Goal: Task Accomplishment & Management: Manage account settings

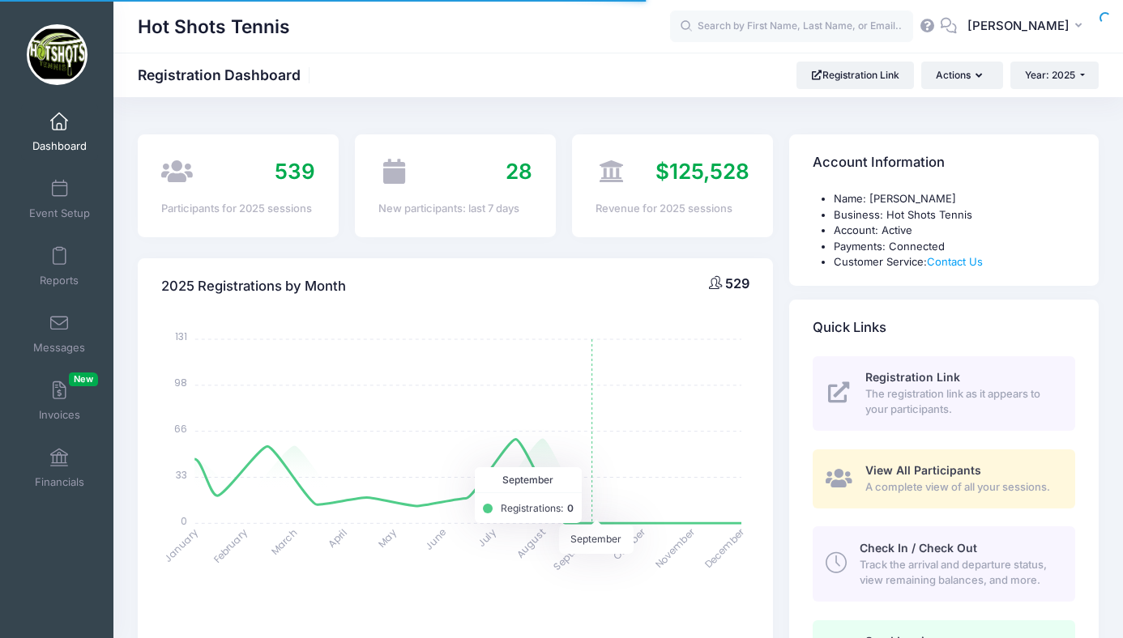
select select
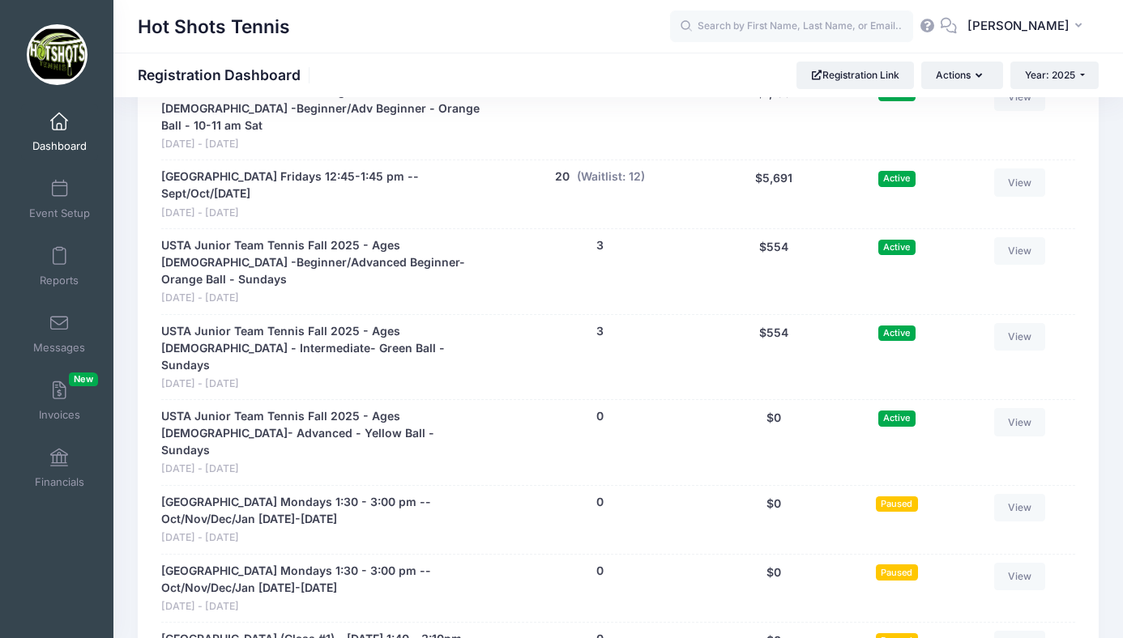
scroll to position [4072, 0]
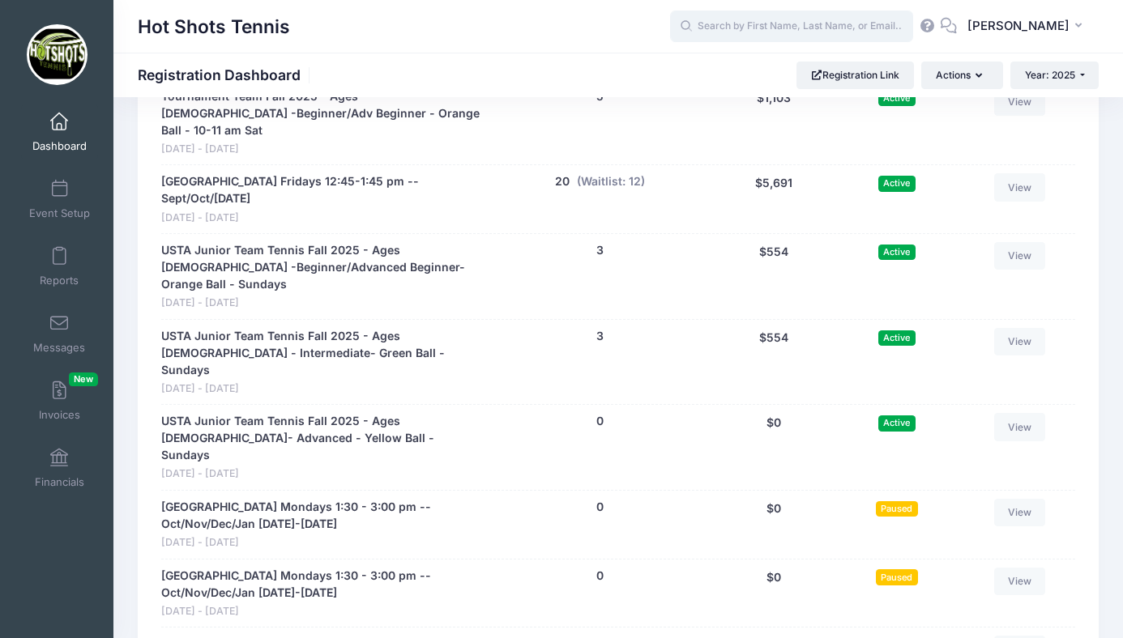
click at [803, 25] on input "text" at bounding box center [791, 27] width 243 height 32
type input "s"
click at [1048, 72] on span "Year: 2025" at bounding box center [1050, 75] width 50 height 12
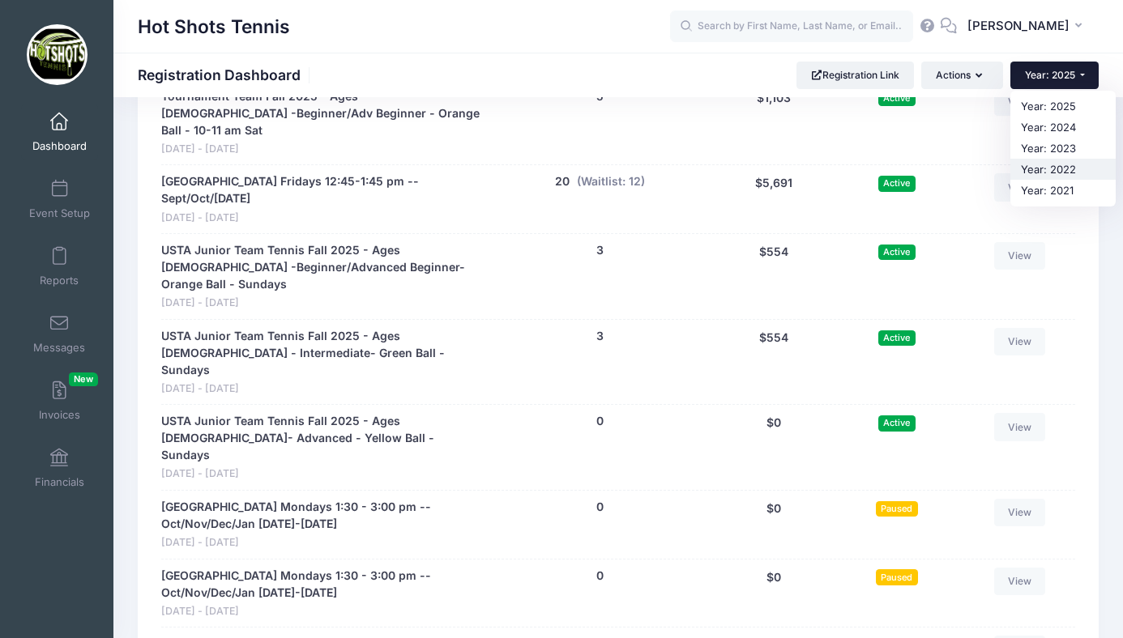
click at [1035, 166] on link "Year: 2022" at bounding box center [1062, 169] width 105 height 21
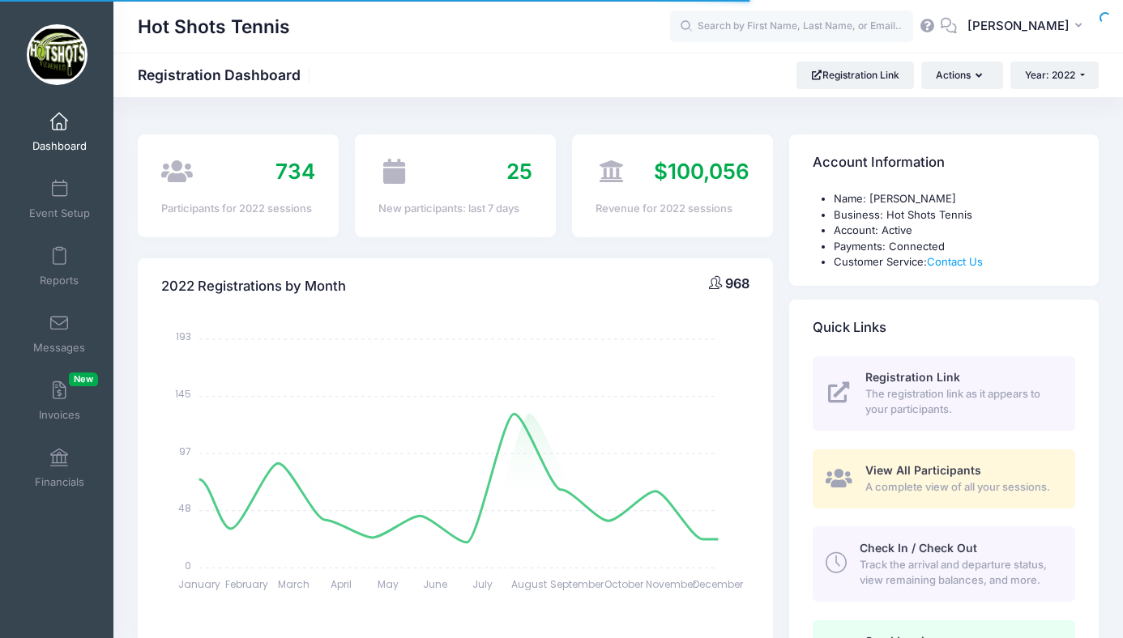
select select
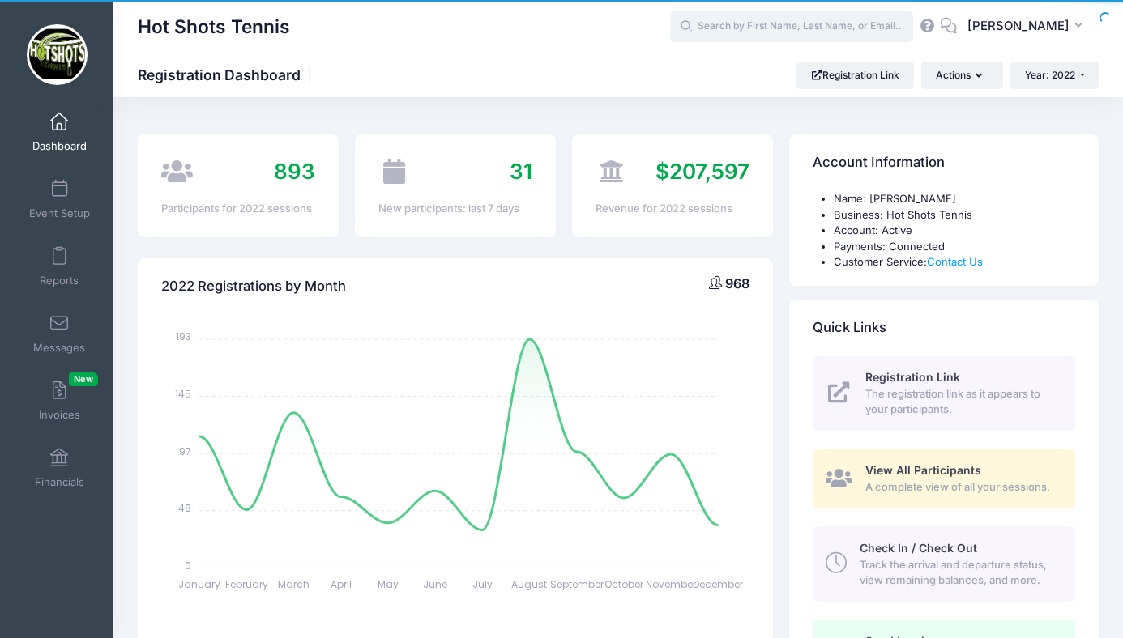
click at [758, 23] on input "text" at bounding box center [791, 27] width 243 height 32
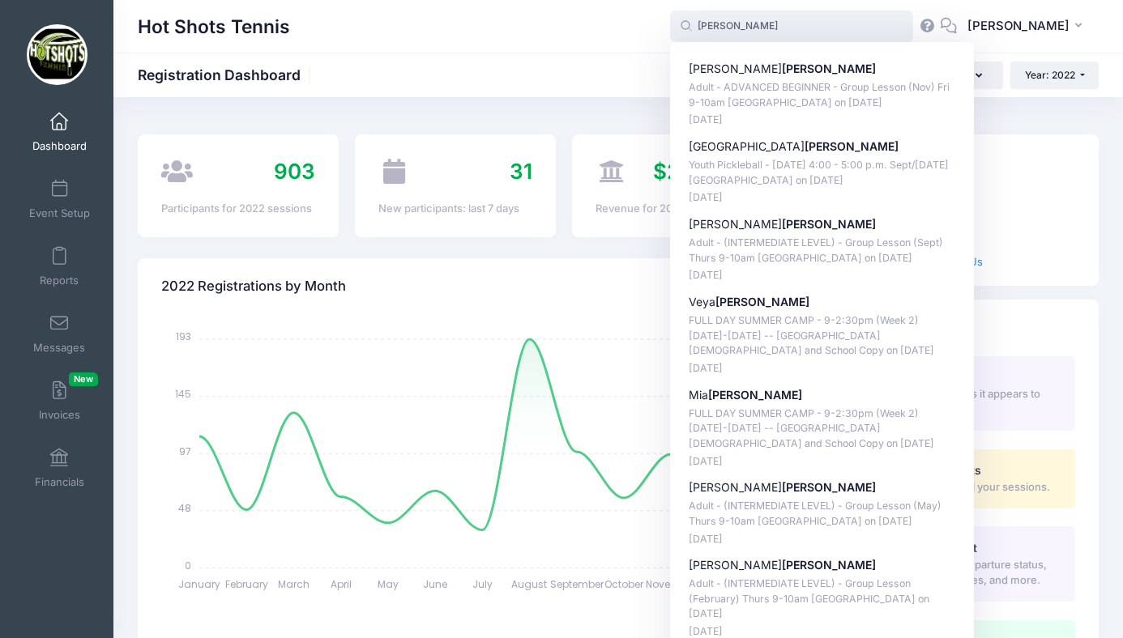
type input "sacco"
click at [59, 130] on span at bounding box center [59, 122] width 0 height 18
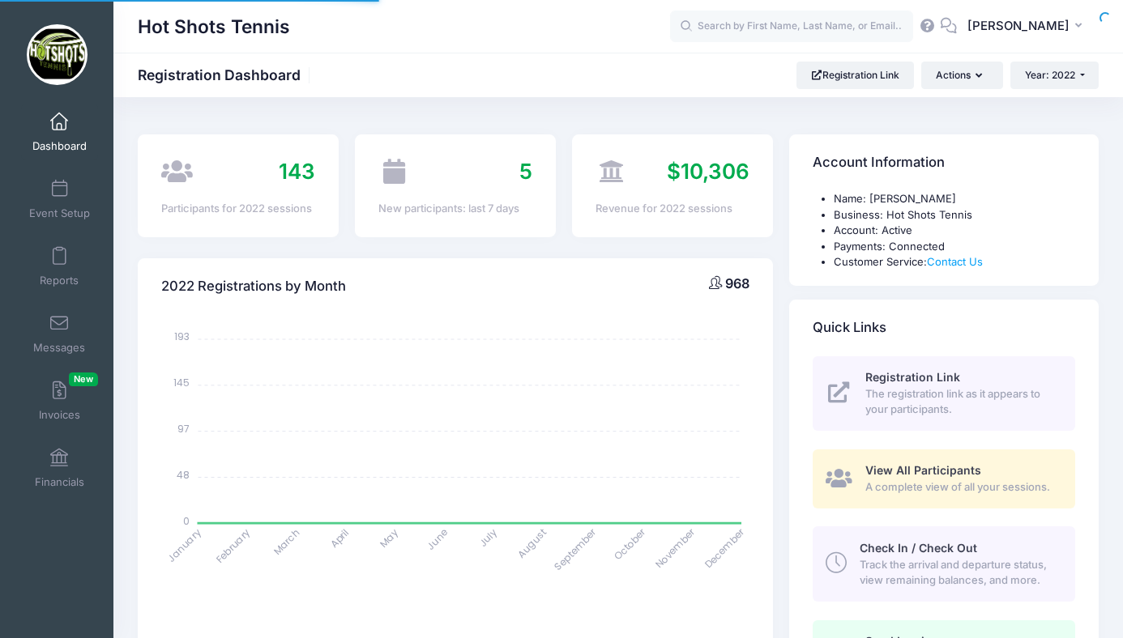
select select
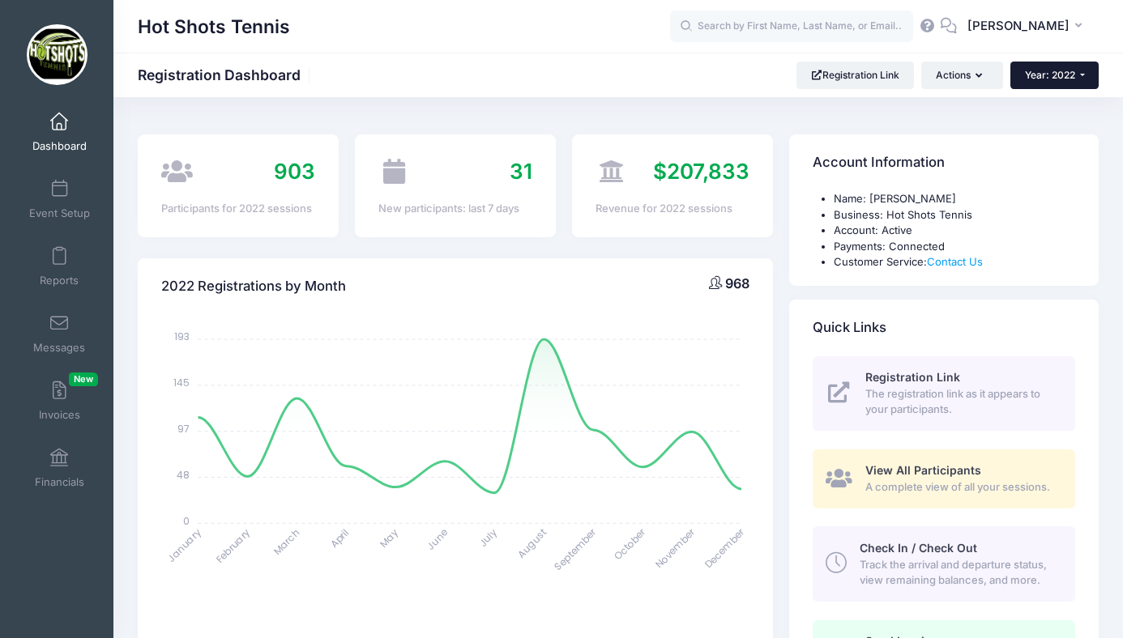
click at [1051, 75] on span "Year: 2022" at bounding box center [1050, 75] width 50 height 12
click at [1042, 152] on link "Year: 2023" at bounding box center [1062, 148] width 105 height 21
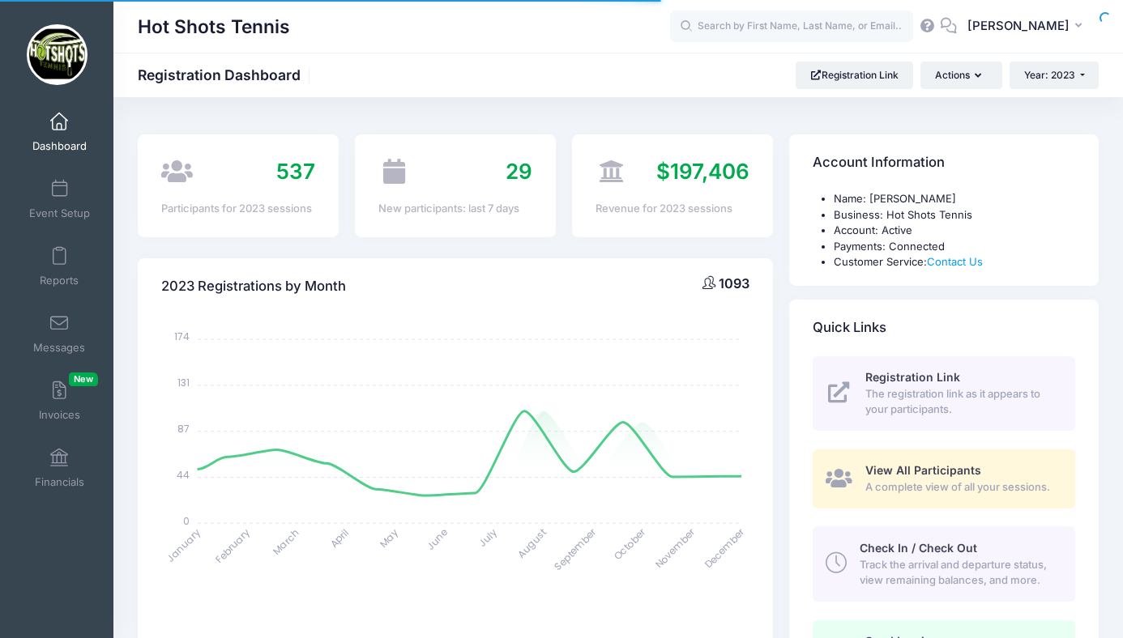
select select
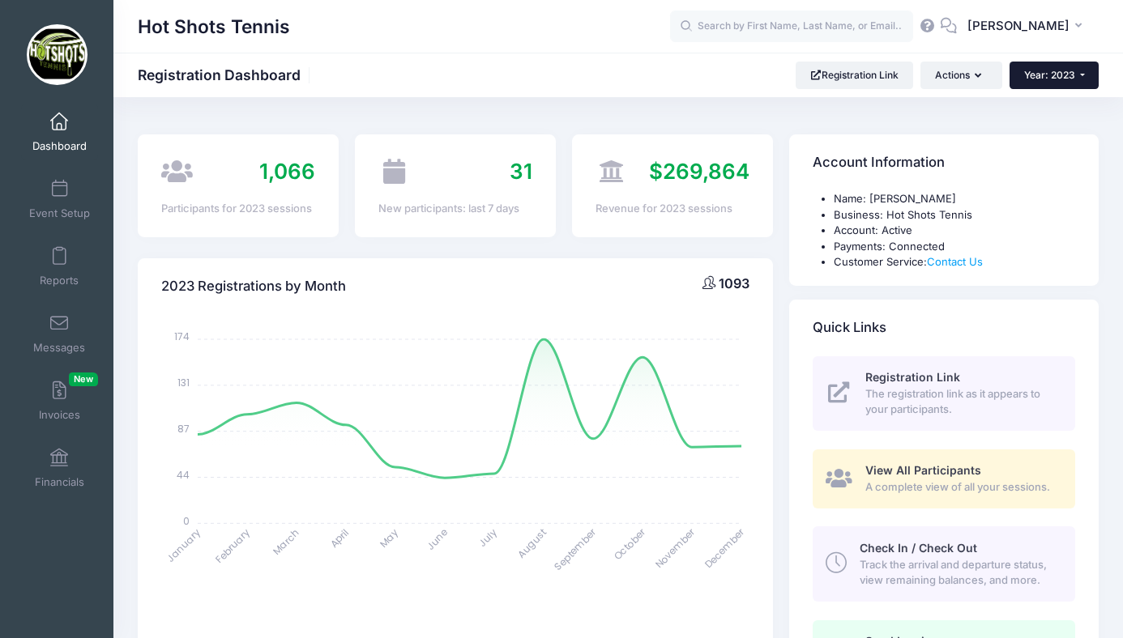
click at [1042, 76] on span "Year: 2023" at bounding box center [1049, 75] width 51 height 12
click at [1039, 126] on link "Year: 2024" at bounding box center [1062, 127] width 105 height 21
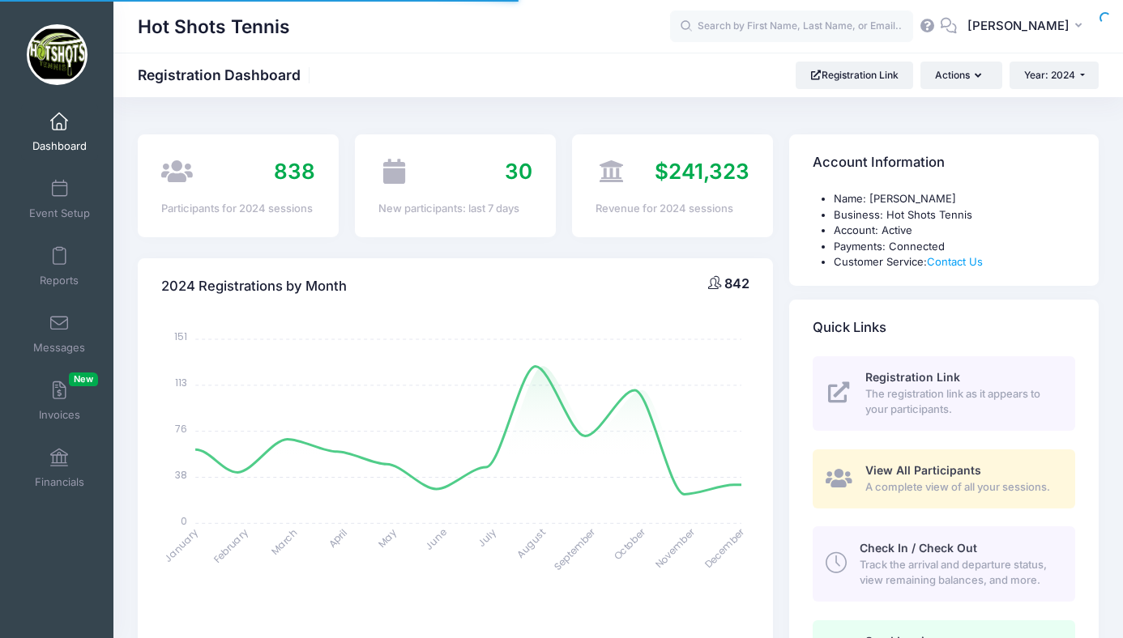
select select
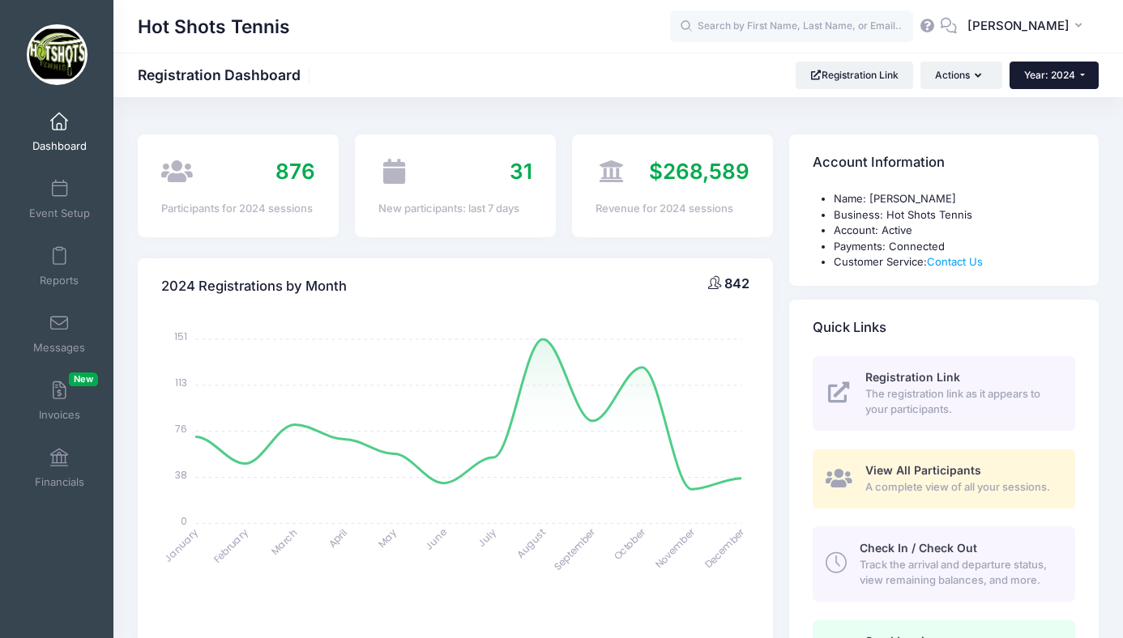
click at [1044, 70] on span "Year: 2024" at bounding box center [1049, 75] width 51 height 12
click at [1042, 101] on link "Year: 2025" at bounding box center [1062, 106] width 105 height 21
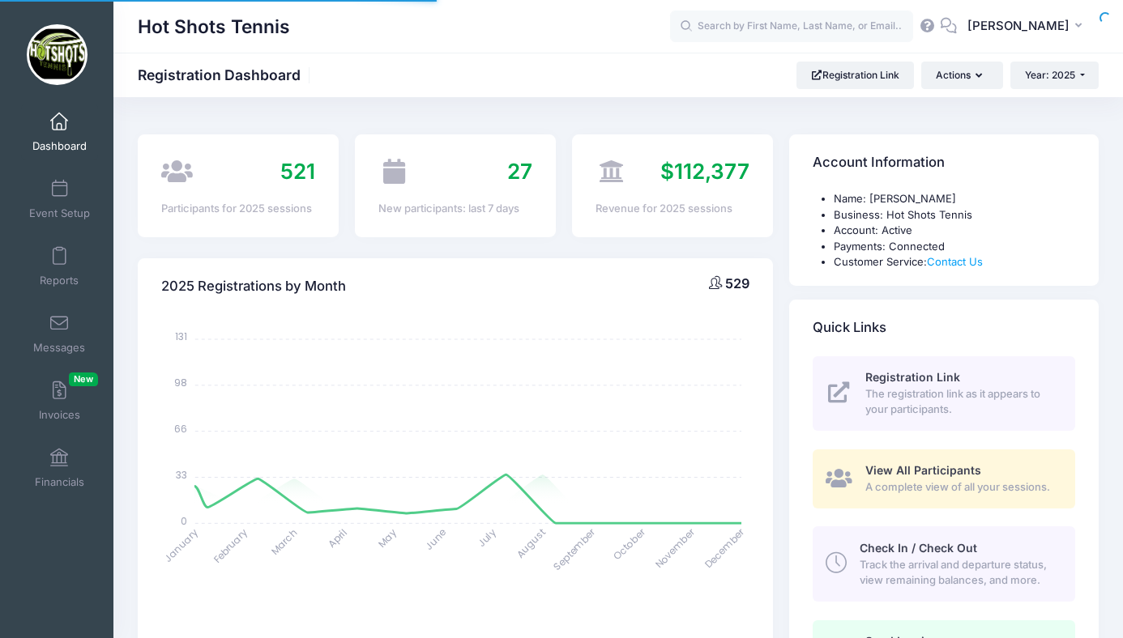
select select
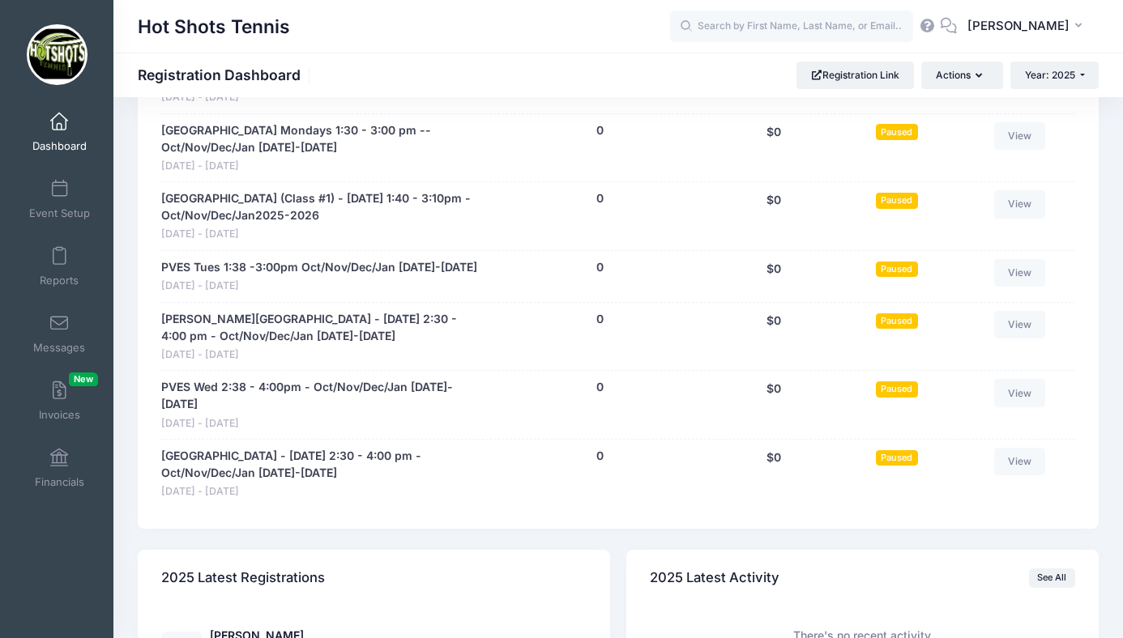
scroll to position [4519, 0]
click at [62, 201] on link "Event Setup" at bounding box center [59, 199] width 77 height 57
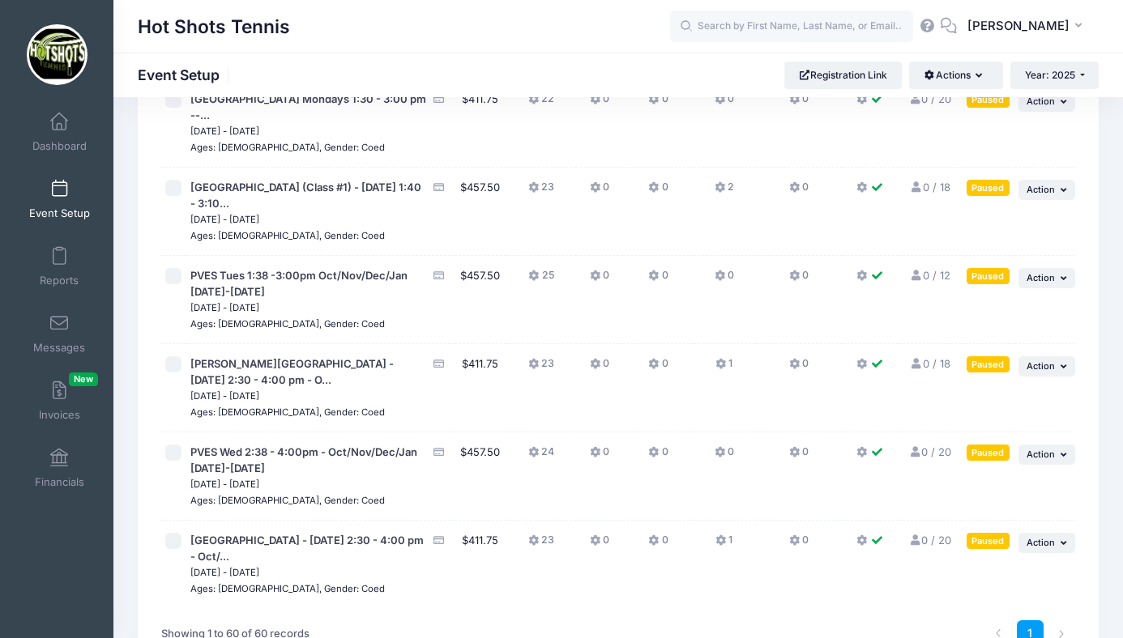
scroll to position [4986, 0]
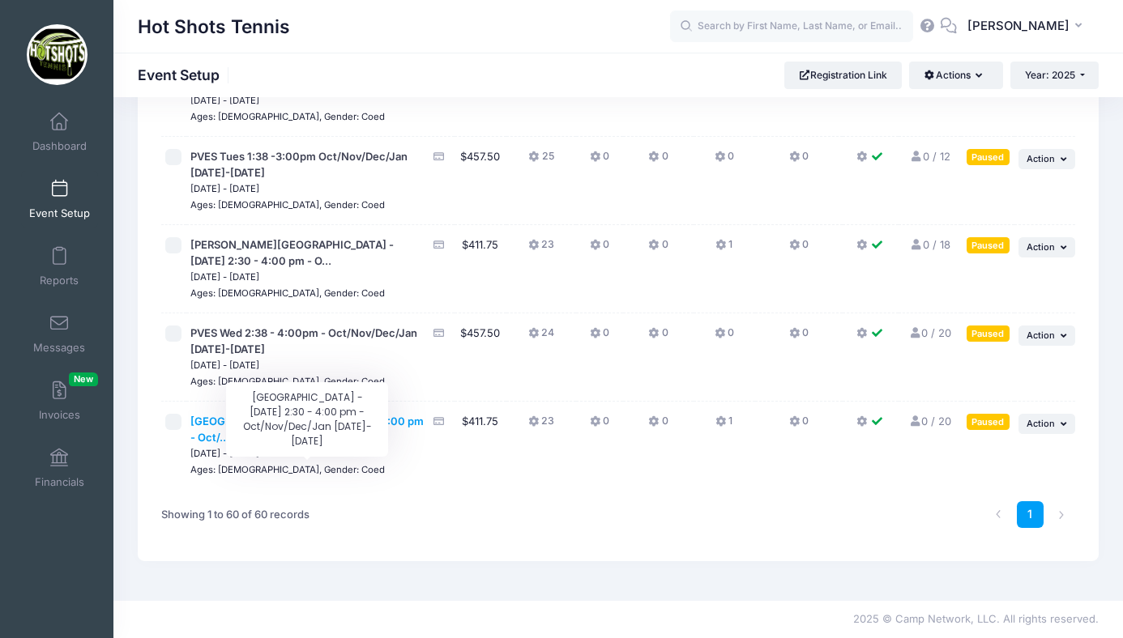
click at [289, 425] on span "Kentwood Elementary - Friday 2:30 - 4:00 pm - Oct/..." at bounding box center [306, 429] width 233 height 29
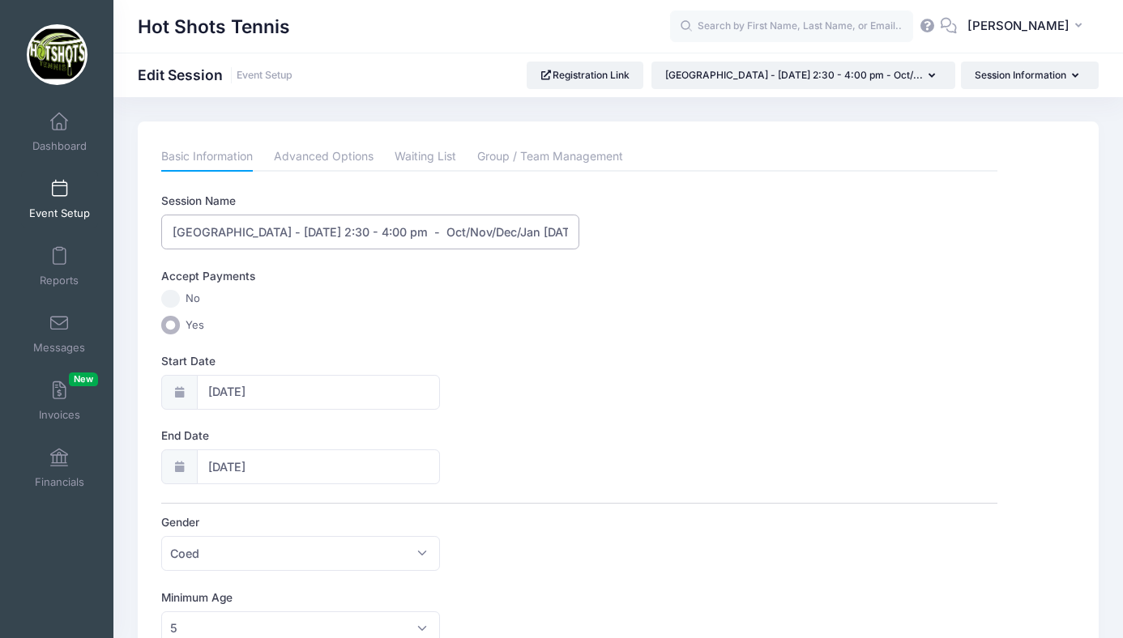
click at [230, 232] on input "Kentwood Elementary - Friday 2:30 - 4:00 pm - Oct/Nov/Dec/Jan 2025-2026" at bounding box center [370, 232] width 418 height 35
click at [409, 233] on input "St Anastasia Elementary - Friday 2:30 - 4:00 pm - Oct/Nov/Dec/Jan 2025-2026" at bounding box center [370, 232] width 418 height 35
click at [418, 232] on input "St Anastasia Elementary - Friday 2:30 - 4:00 pm - Oct/Nov/Dec/Jan 2025-2026" at bounding box center [370, 232] width 418 height 35
click at [378, 230] on input "St Anastasia Elementary - Friday 2:30 - 4:45 pm - Oct/Nov/Dec/Jan 2025-2026" at bounding box center [370, 232] width 418 height 35
click at [335, 228] on input "St Anastasia Elementary - Friday 3:15 - 4:45 pm - Oct/Nov/Dec/Jan 2025-2026" at bounding box center [370, 232] width 418 height 35
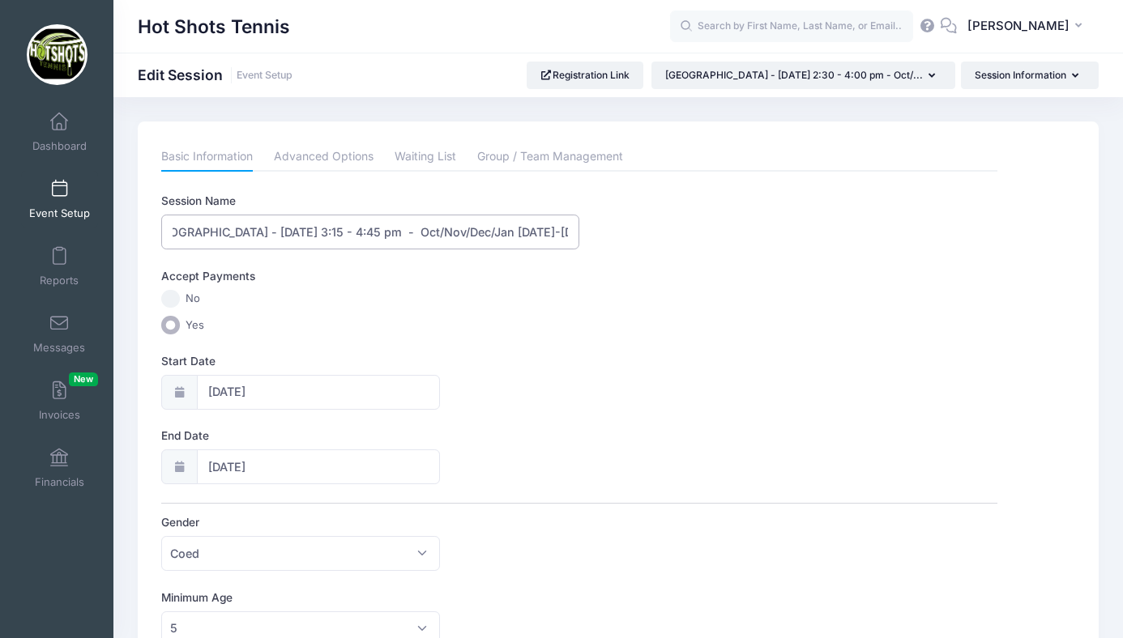
scroll to position [0, 58]
drag, startPoint x: 466, startPoint y: 230, endPoint x: 597, endPoint y: 235, distance: 131.3
click at [597, 235] on div "Session Name St Anastasia Elementary - Monday 3:15 - 4:45 pm - Oct/Nov/Dec/Jan …" at bounding box center [579, 221] width 836 height 57
type input "[GEOGRAPHIC_DATA] - [DATE] 3:15 - 4:45 pm - Sept/Oct/[DATE]"
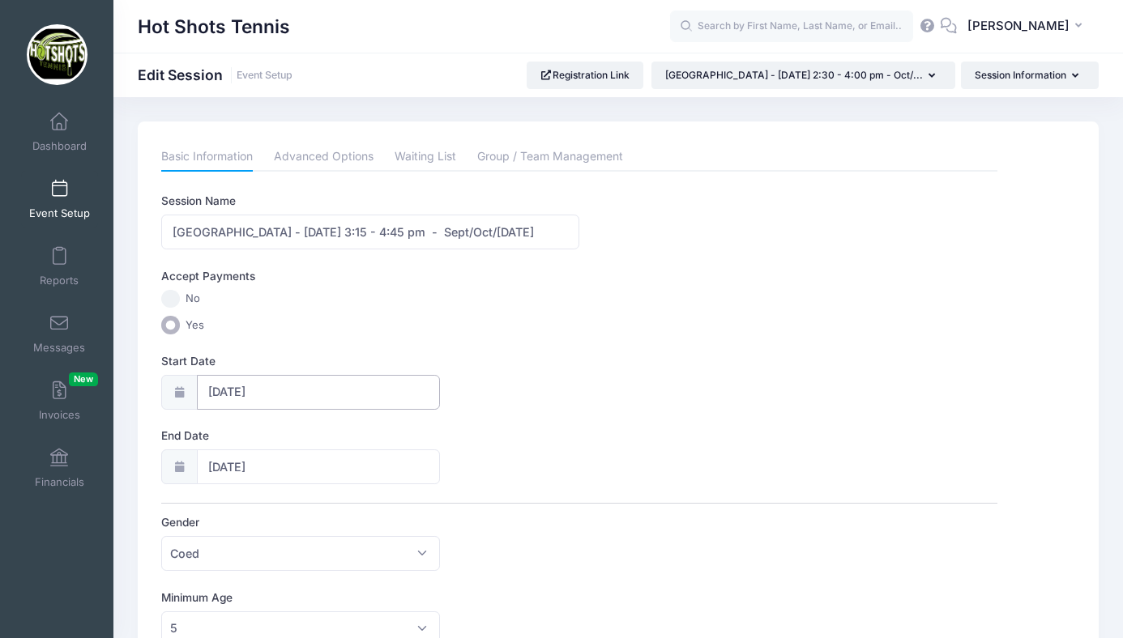
click at [281, 395] on input "10/24/2025" at bounding box center [319, 392] width 244 height 35
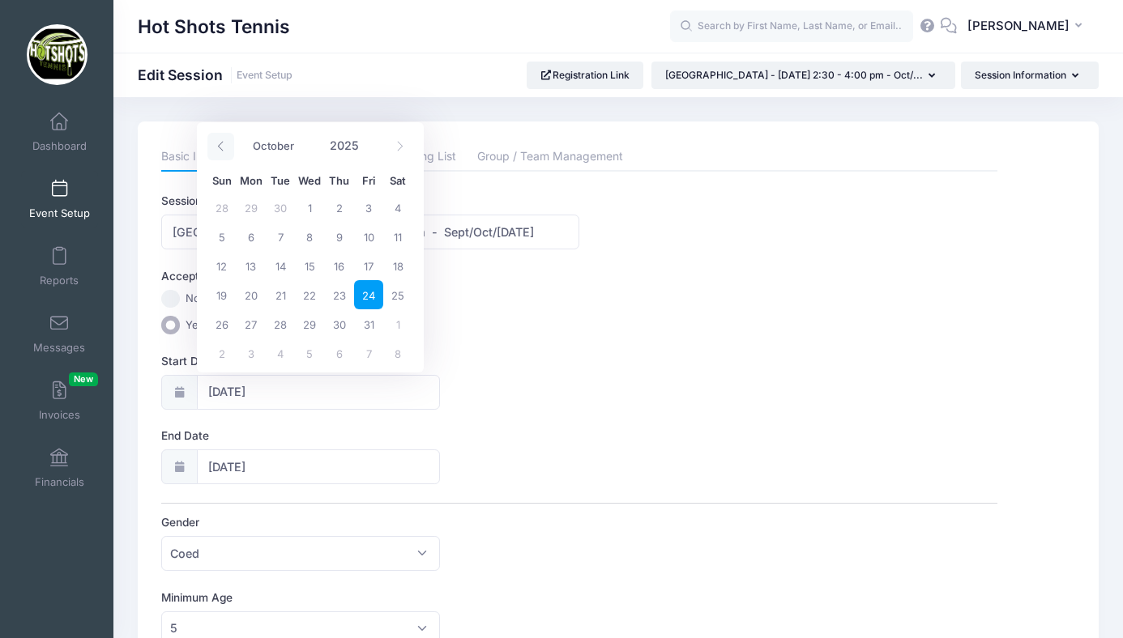
click at [219, 149] on icon at bounding box center [221, 146] width 11 height 11
select select "8"
click at [252, 234] on span "8" at bounding box center [251, 236] width 29 height 29
type input "09/08/2025"
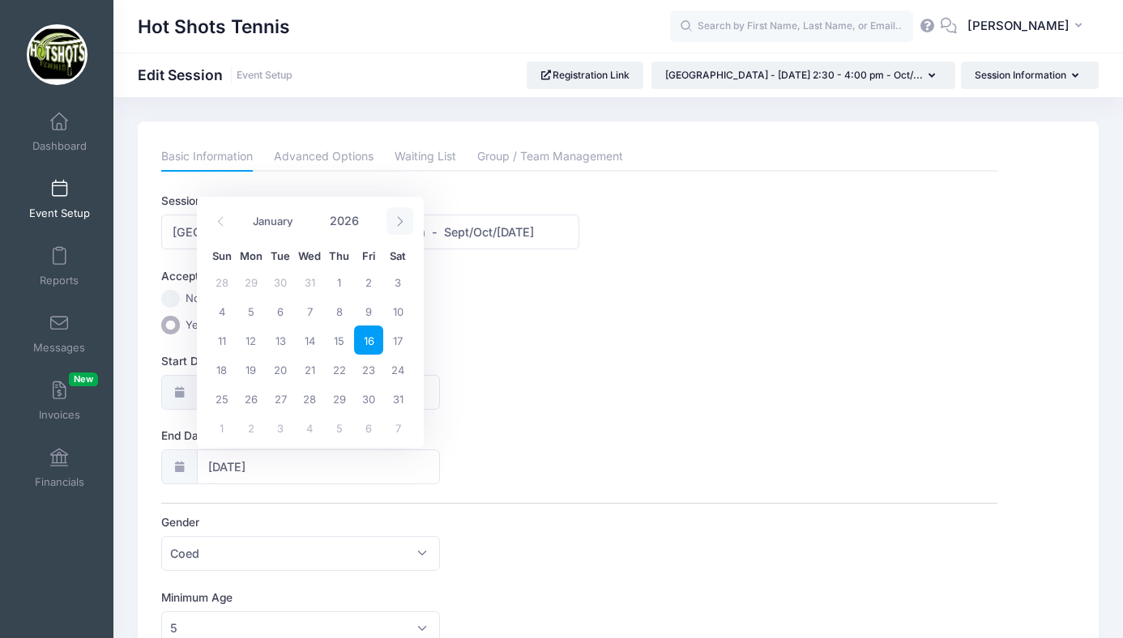
click at [396, 219] on icon at bounding box center [400, 221] width 11 height 11
click at [226, 222] on span at bounding box center [220, 221] width 27 height 28
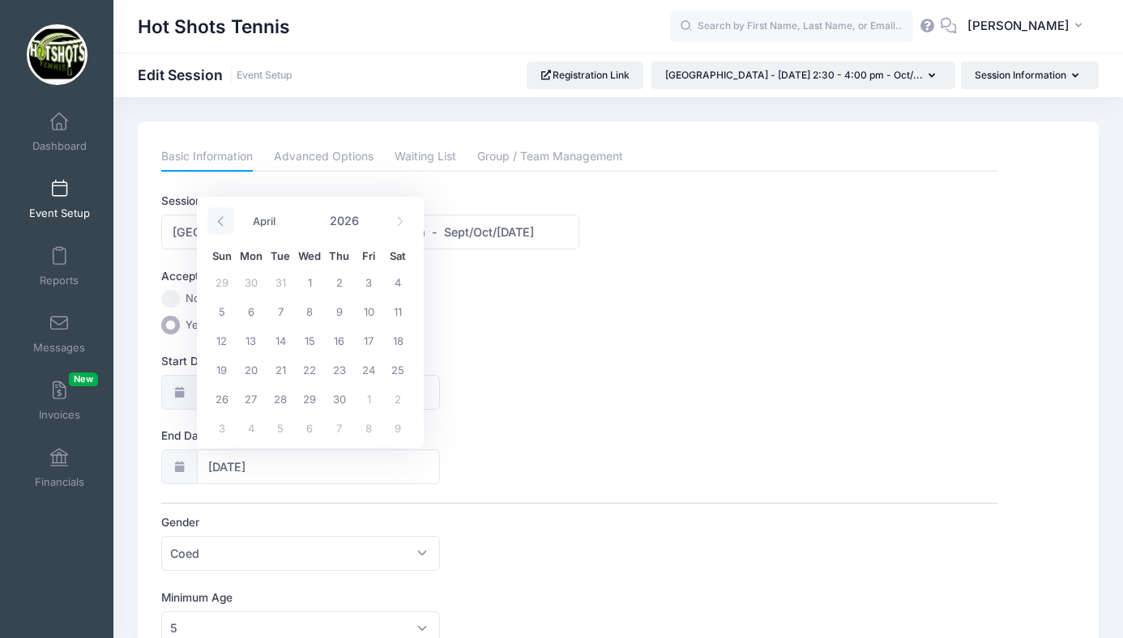
click at [226, 222] on span at bounding box center [220, 221] width 27 height 28
select select "0"
click at [226, 222] on span at bounding box center [220, 221] width 27 height 28
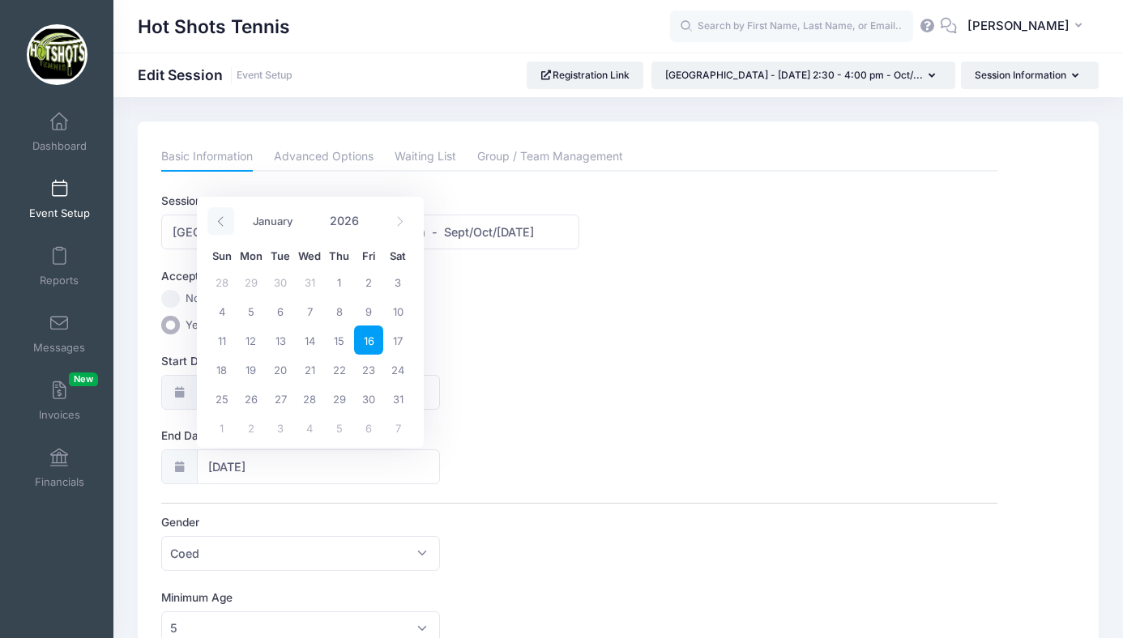
type input "2025"
click at [226, 222] on span at bounding box center [220, 221] width 27 height 28
select select "10"
click at [251, 307] on span "3" at bounding box center [251, 311] width 29 height 29
type input "11/03/2025"
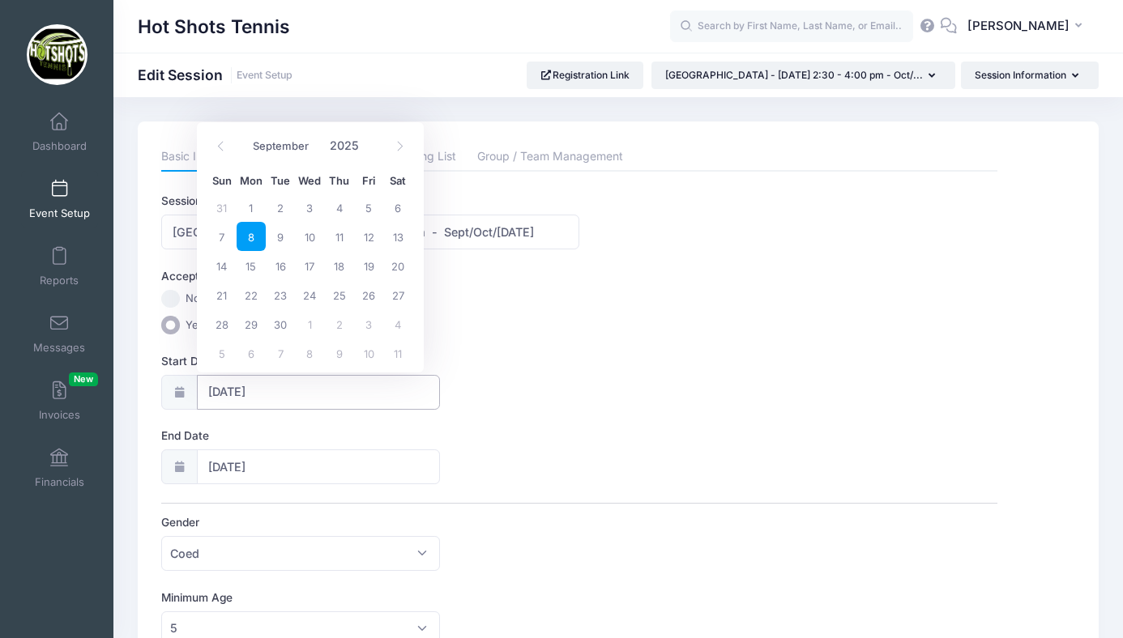
click at [327, 385] on input "09/08/2025" at bounding box center [319, 392] width 244 height 35
click at [399, 143] on icon at bounding box center [400, 146] width 11 height 11
click at [400, 152] on span at bounding box center [399, 147] width 27 height 28
select select "10"
click at [252, 258] on span "10" at bounding box center [251, 265] width 29 height 29
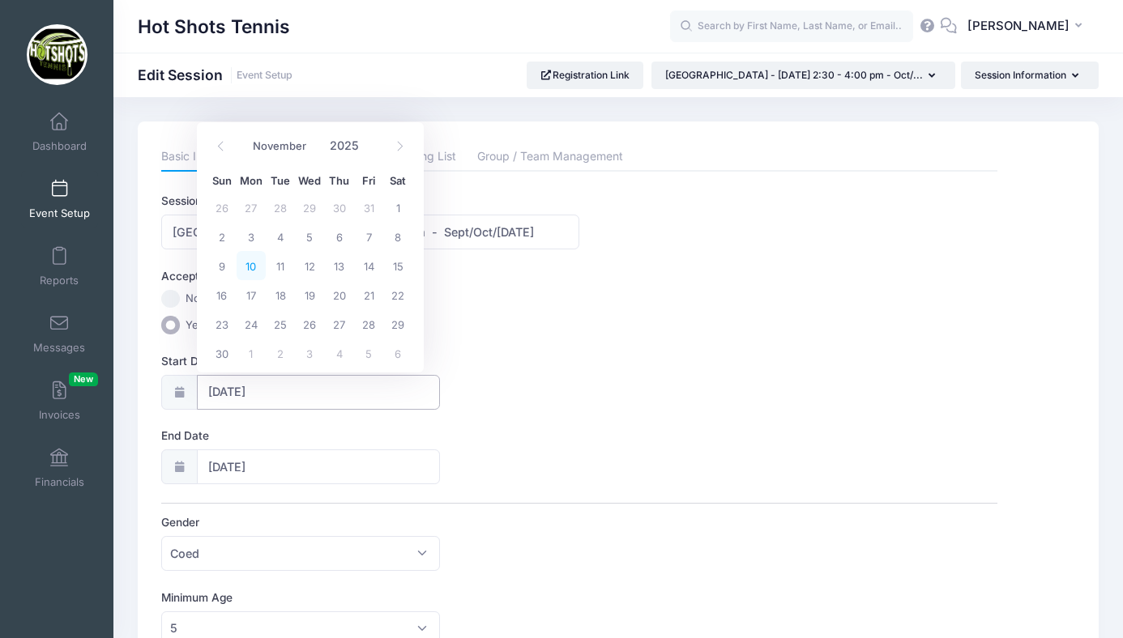
type input "11/10/2025"
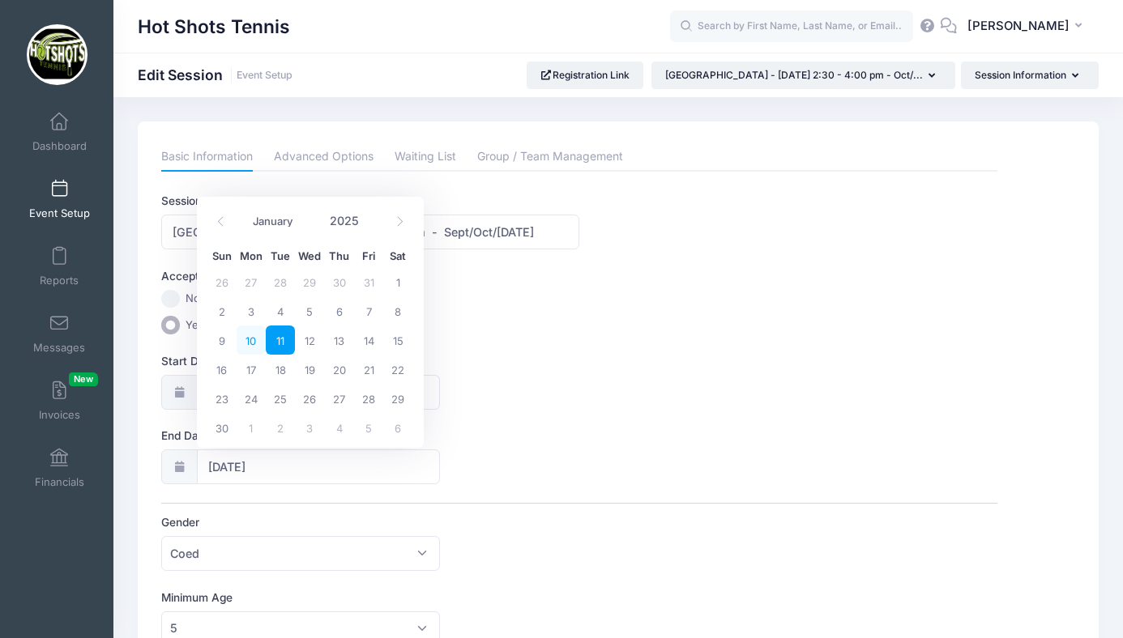
click at [252, 339] on span "10" at bounding box center [251, 340] width 29 height 29
type input "11/10/2025"
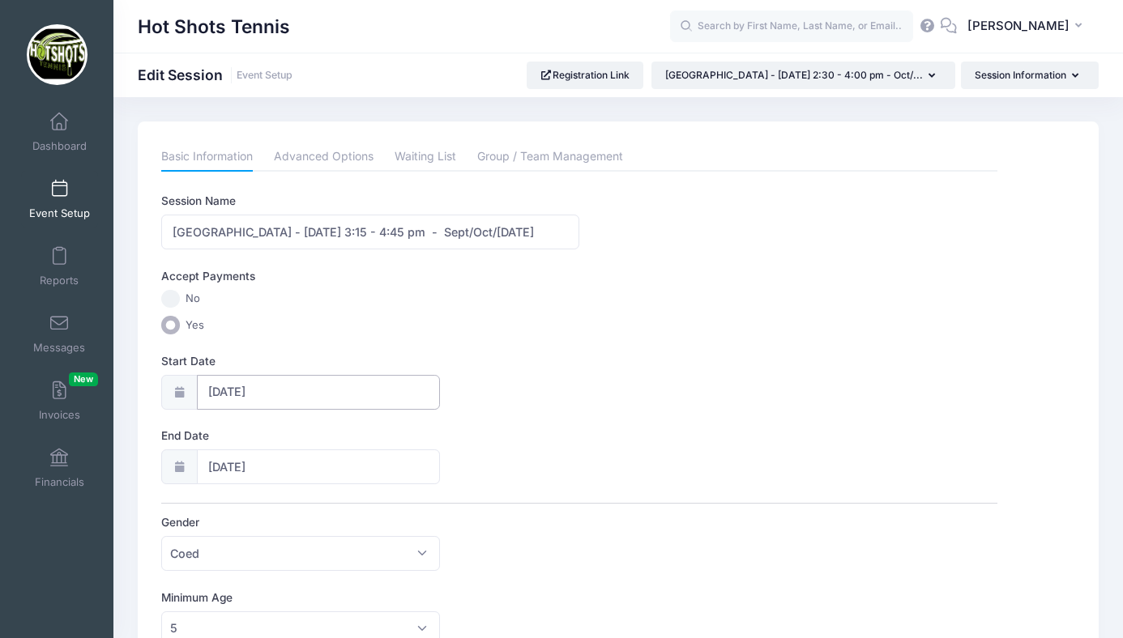
click at [283, 393] on input "11/10/2025" at bounding box center [319, 392] width 244 height 35
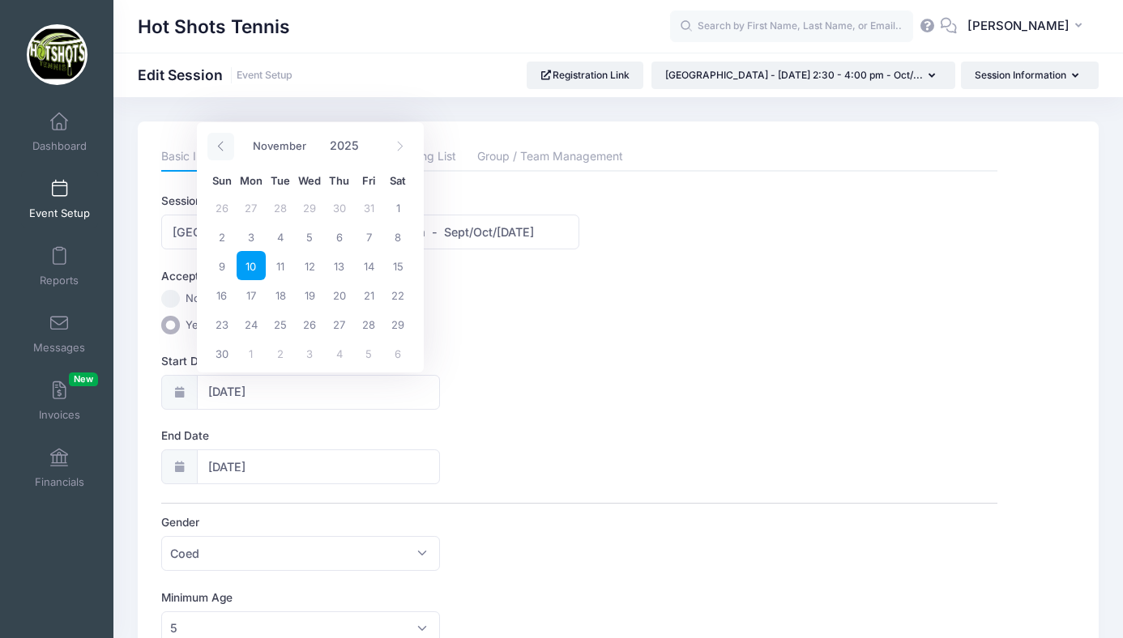
click at [223, 145] on icon at bounding box center [221, 146] width 11 height 11
select select "8"
click at [250, 233] on span "8" at bounding box center [251, 236] width 29 height 29
type input "09/08/2025"
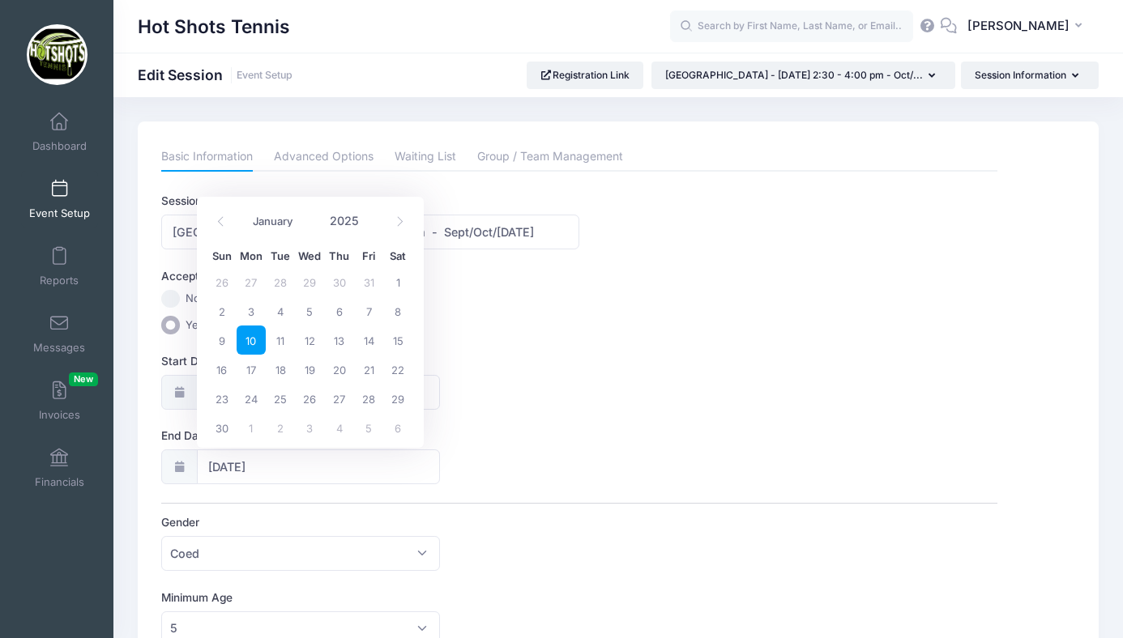
click at [587, 374] on div "Start Date 09/08/2025" at bounding box center [579, 381] width 836 height 57
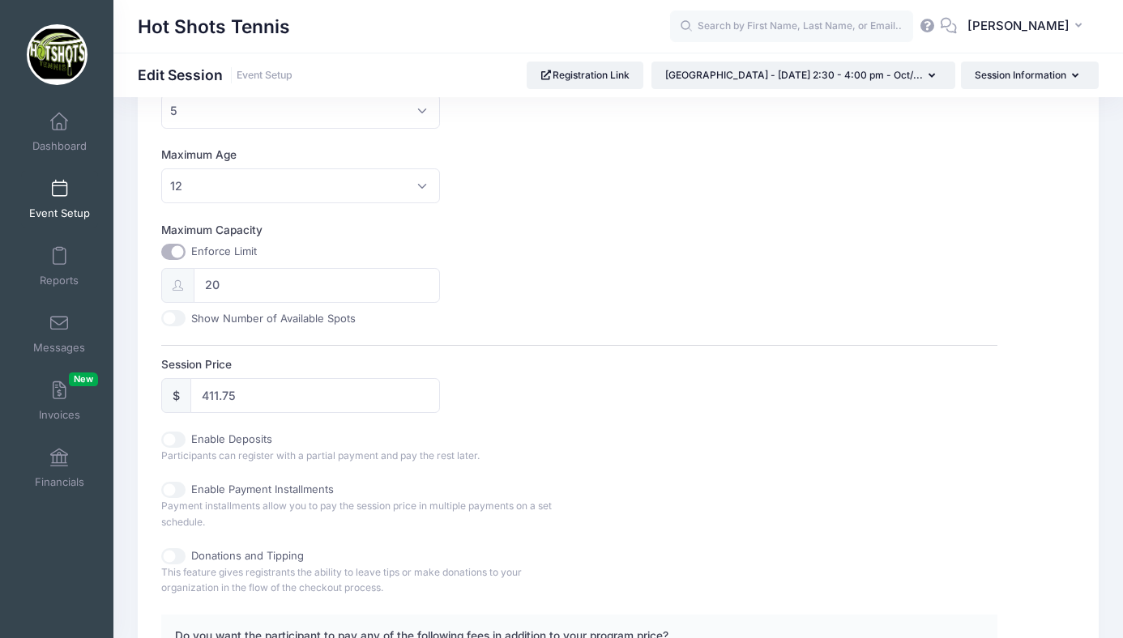
scroll to position [531, 0]
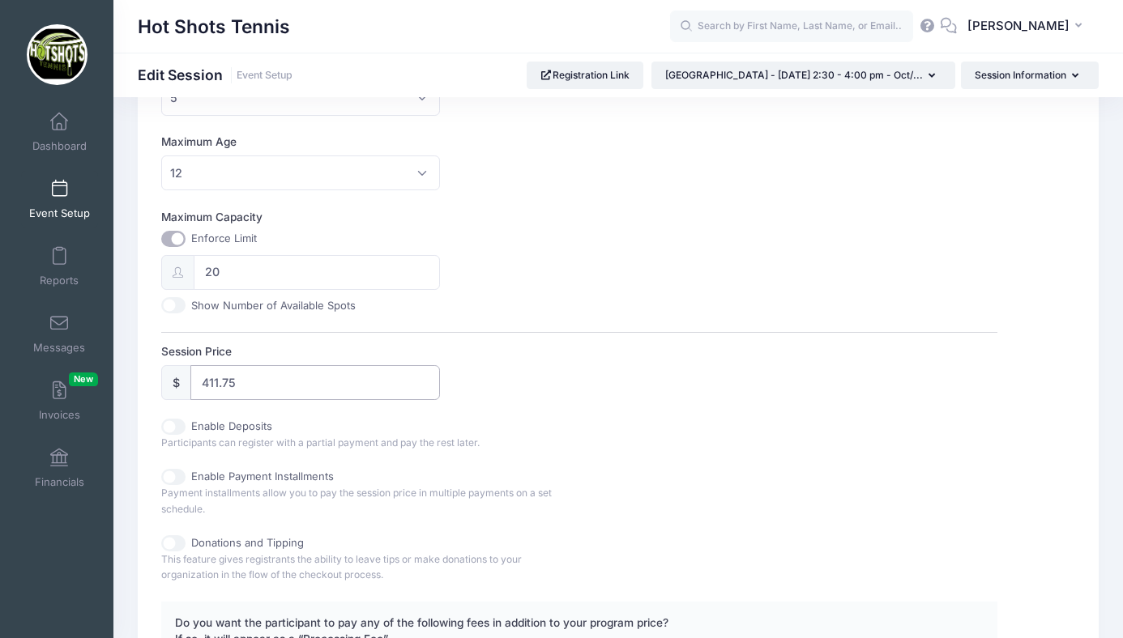
drag, startPoint x: 251, startPoint y: 382, endPoint x: 200, endPoint y: 381, distance: 51.1
click at [200, 381] on input "411.75" at bounding box center [315, 382] width 250 height 35
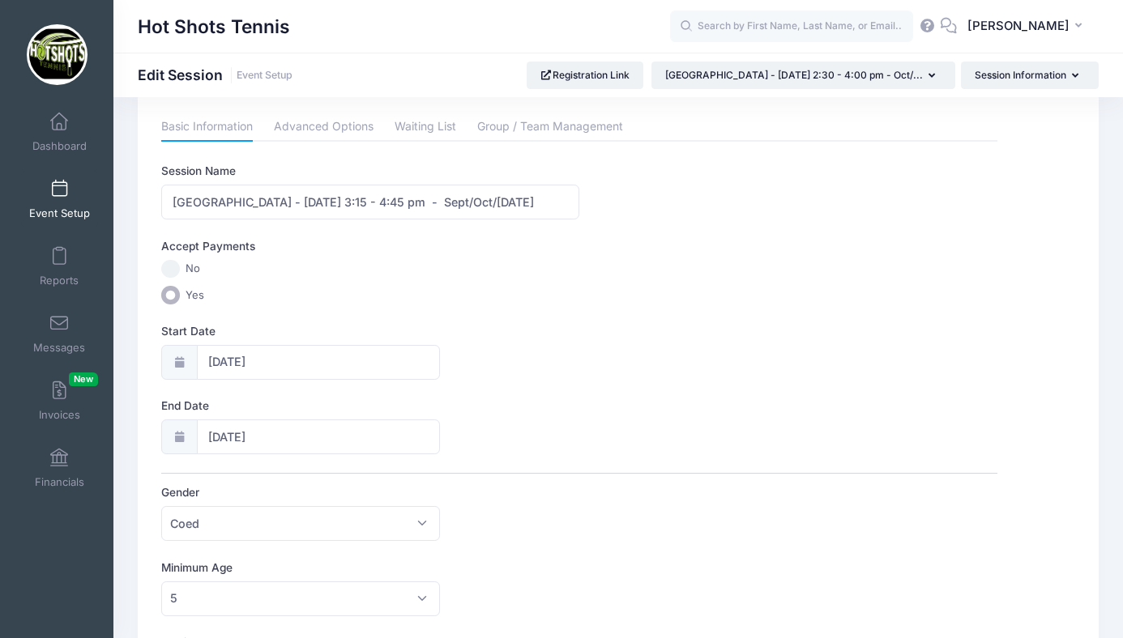
scroll to position [0, 0]
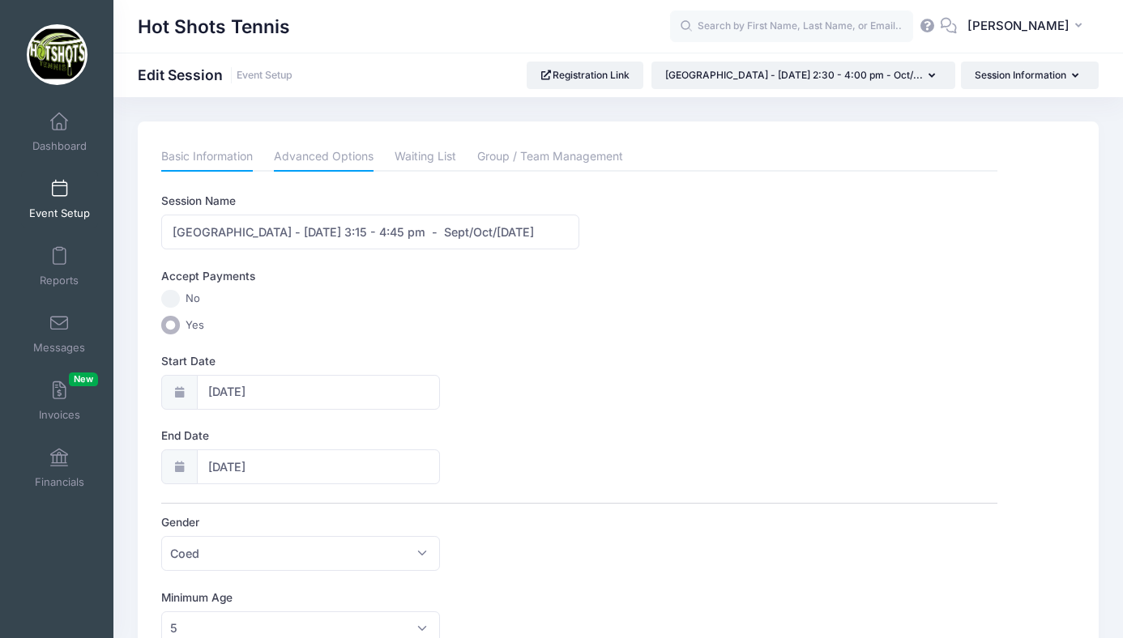
type input "457.50"
click at [331, 154] on link "Advanced Options" at bounding box center [324, 157] width 100 height 29
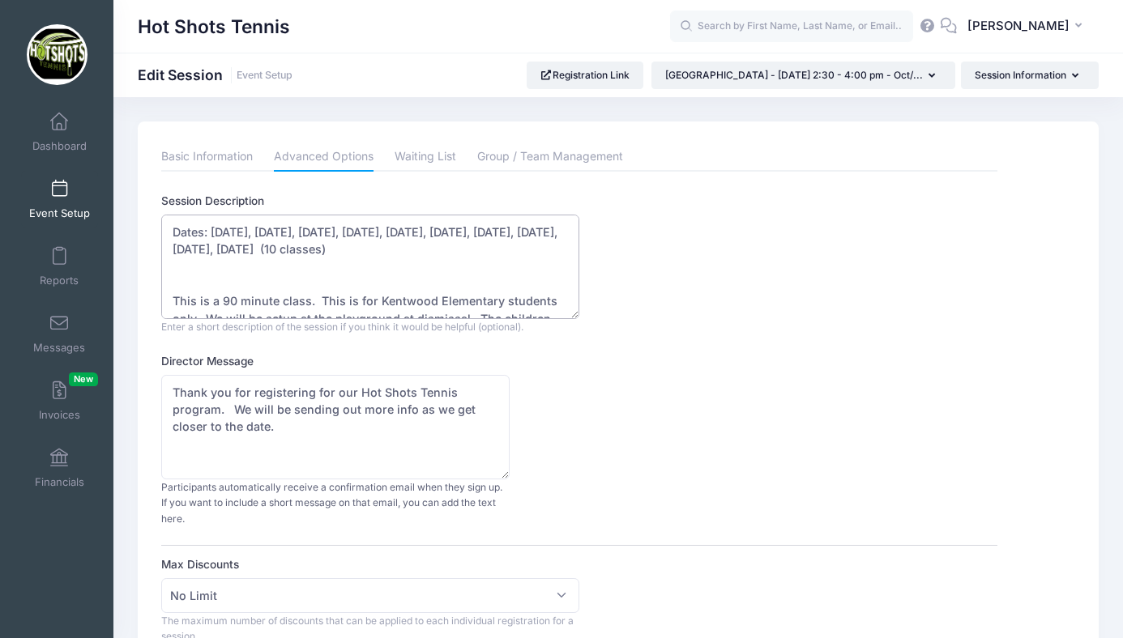
drag, startPoint x: 212, startPoint y: 230, endPoint x: 247, endPoint y: 244, distance: 37.5
click at [247, 244] on textarea "Dates: Aug 15, Aug 22, Aug 29, Sept 5, Sept 12, Sept 19, Sept 26, Oct 3, Oct 10…" at bounding box center [370, 267] width 418 height 105
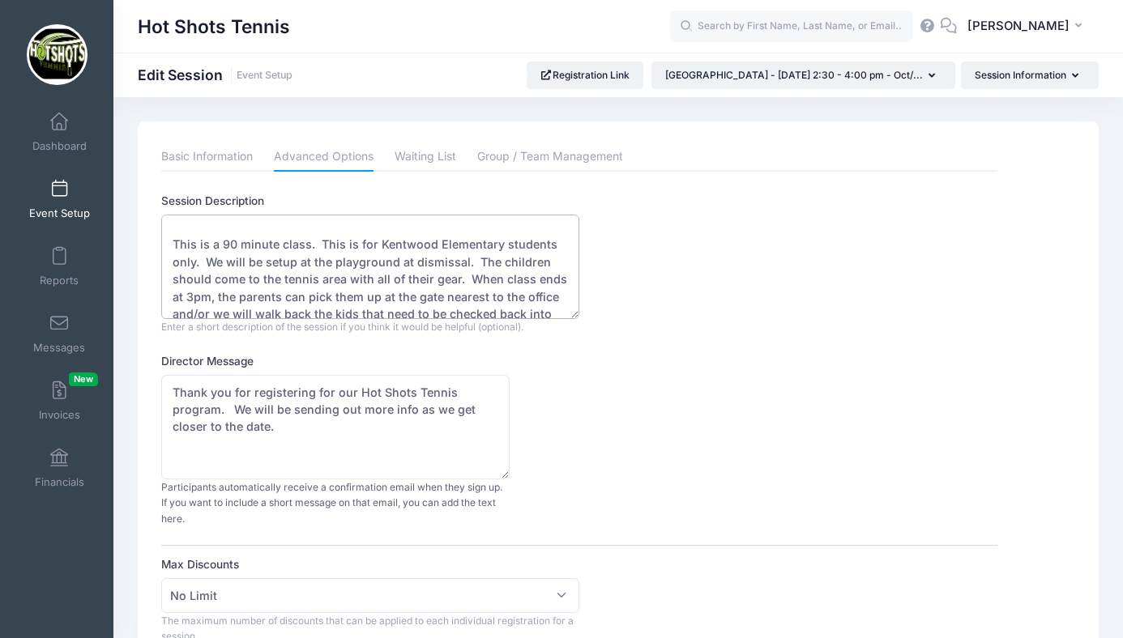
scroll to position [68, 0]
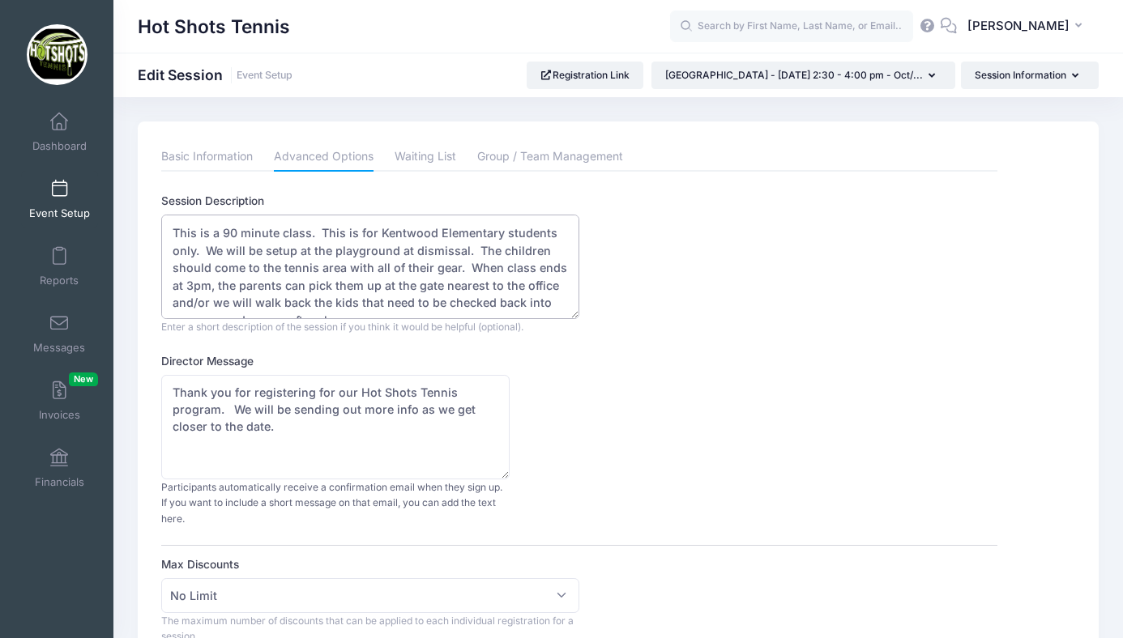
click at [429, 233] on textarea "Dates: Aug 15, Aug 22, Aug 29, Sept 5, Sept 12, Sept 19, Sept 26, Oct 3, Oct 10…" at bounding box center [370, 267] width 418 height 105
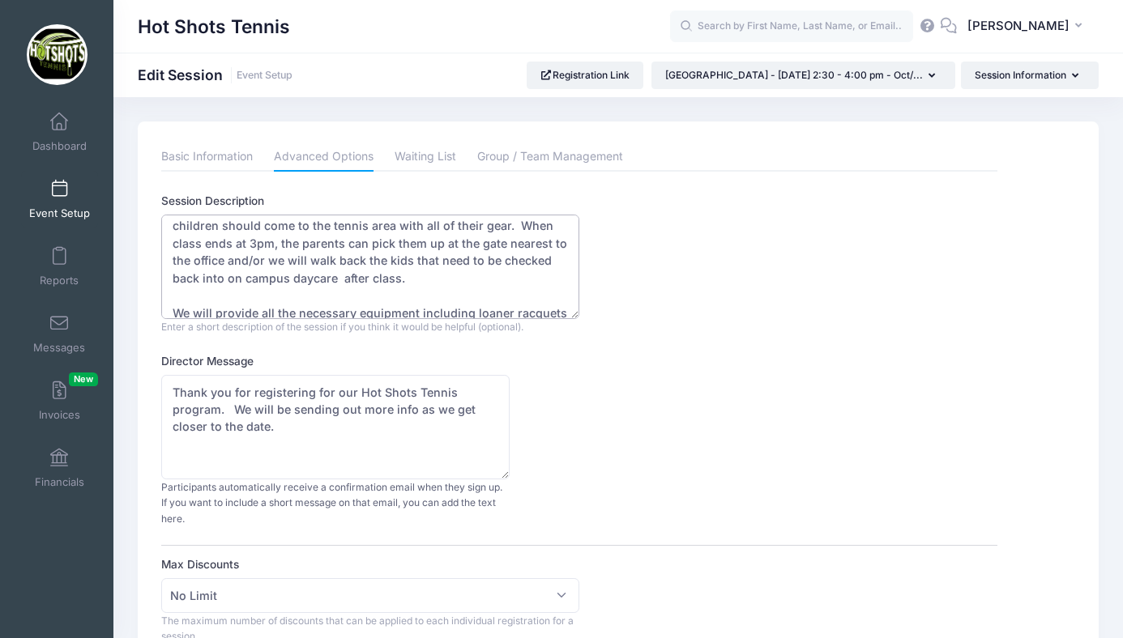
click at [191, 243] on textarea "Dates: Aug 15, Aug 22, Aug 29, Sept 5, Sept 12, Sept 19, Sept 26, Oct 3, Oct 10…" at bounding box center [370, 267] width 418 height 105
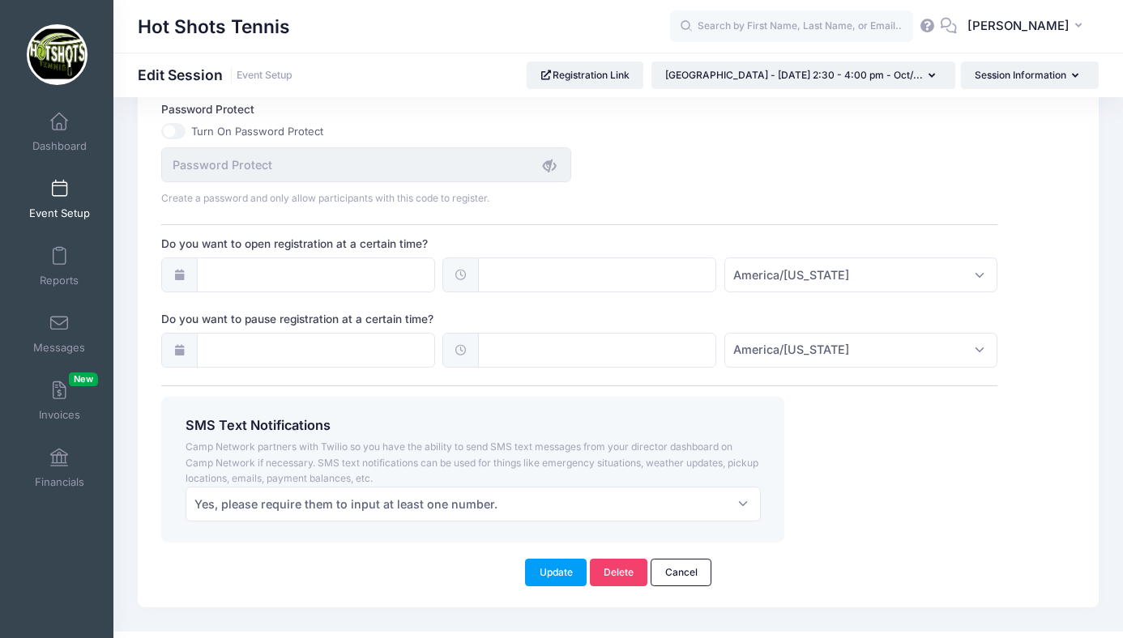
scroll to position [1168, 0]
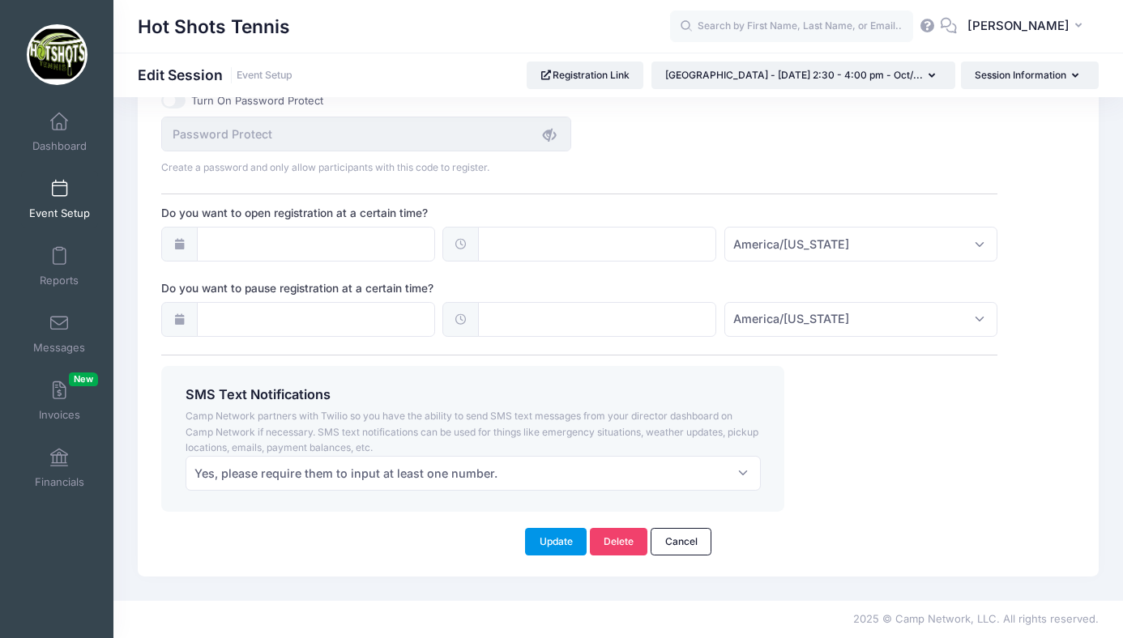
type textarea "Dates: Sept 8, Sept 15, Sept 22, Sept 29, Oct 6, Oct 13, Oct 20, Oct 27, Nov 3,…"
click at [557, 541] on button "Update" at bounding box center [556, 542] width 62 height 28
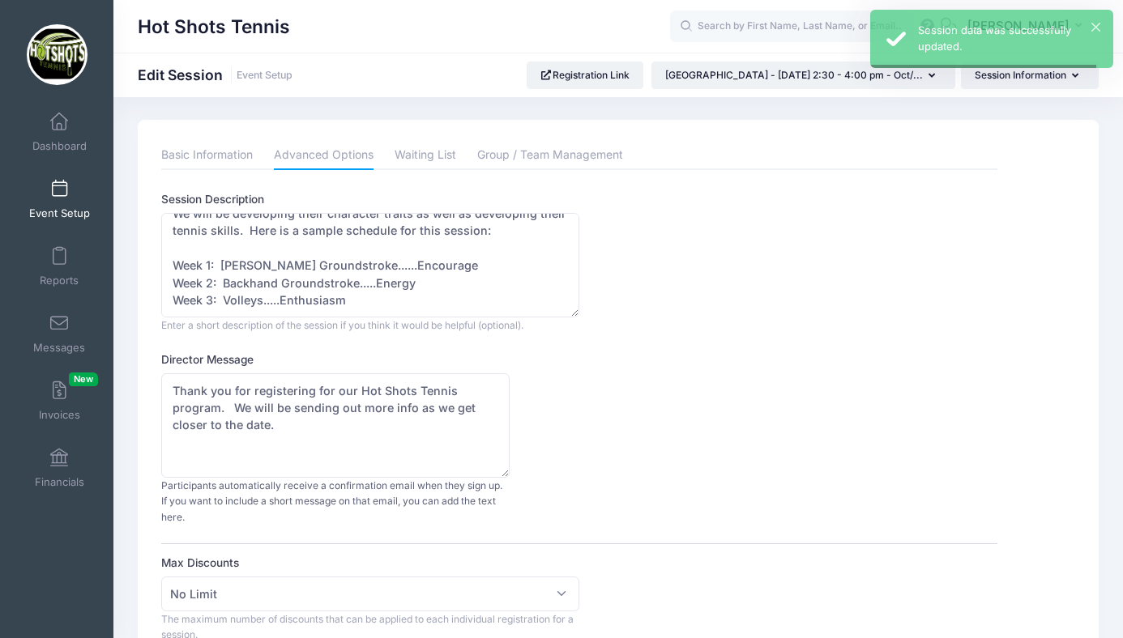
scroll to position [0, 0]
click at [189, 156] on link "Basic Information" at bounding box center [207, 157] width 92 height 29
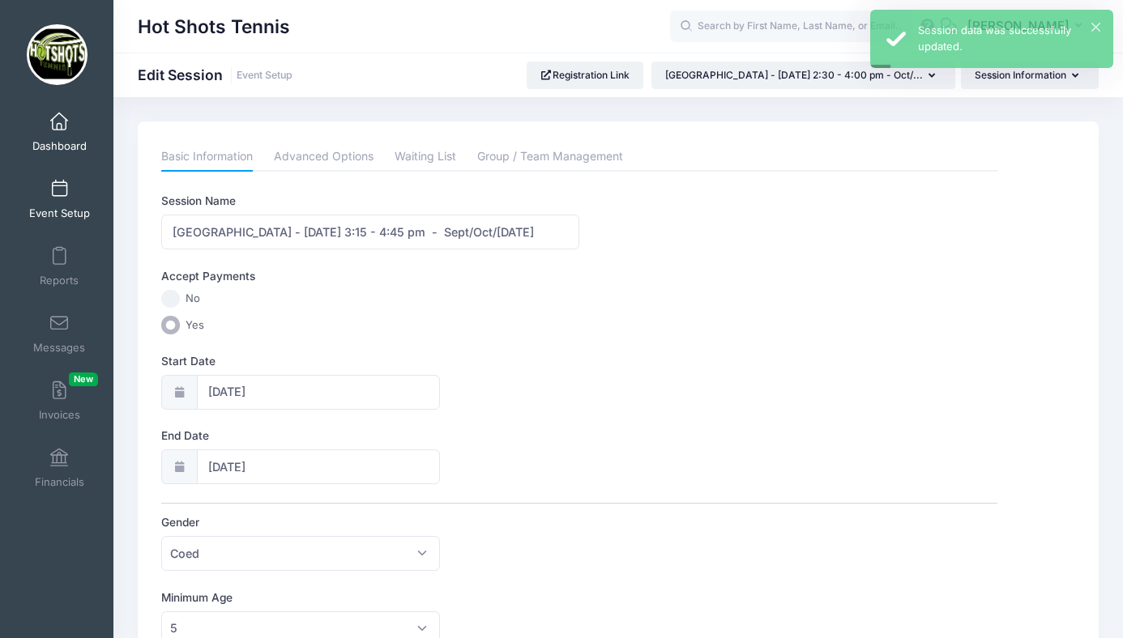
click at [59, 119] on span at bounding box center [59, 122] width 0 height 18
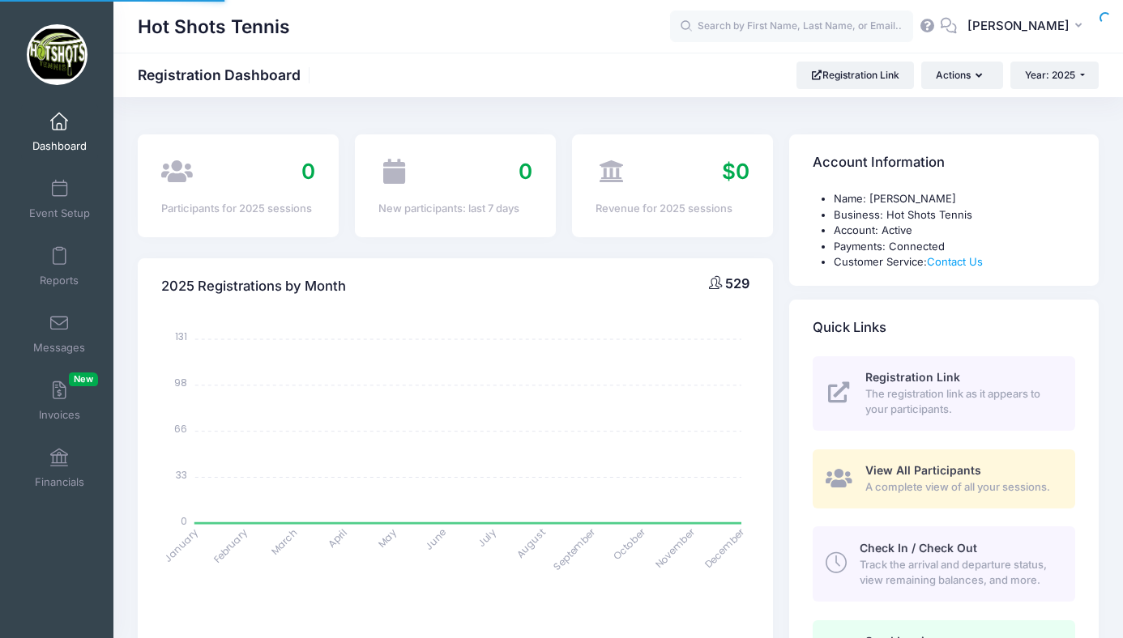
select select
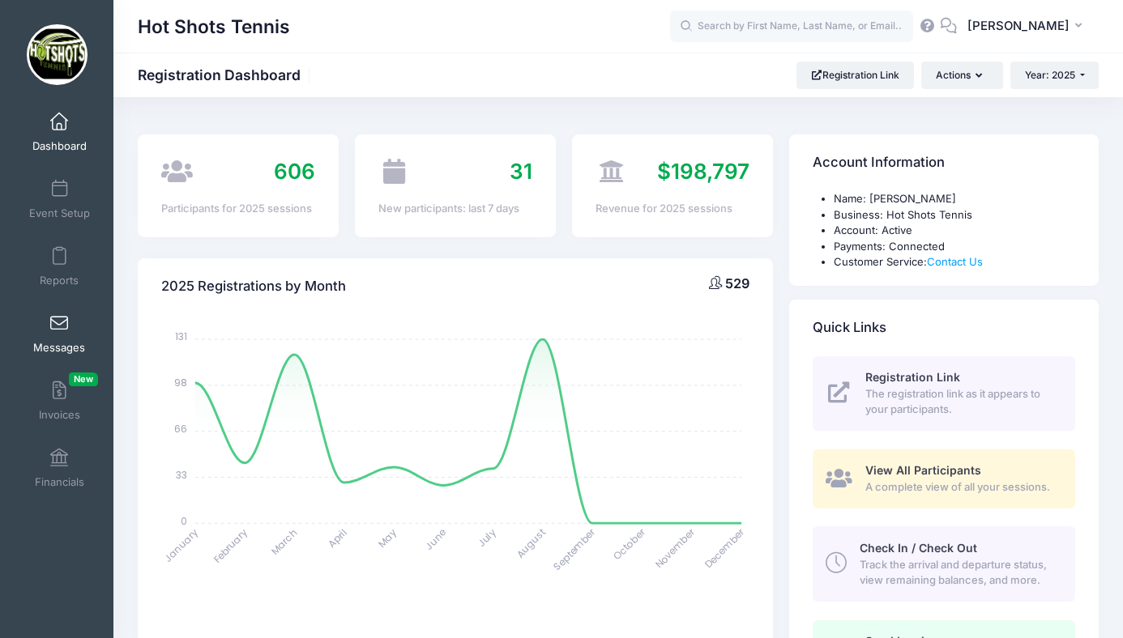
click at [59, 331] on span at bounding box center [59, 324] width 0 height 18
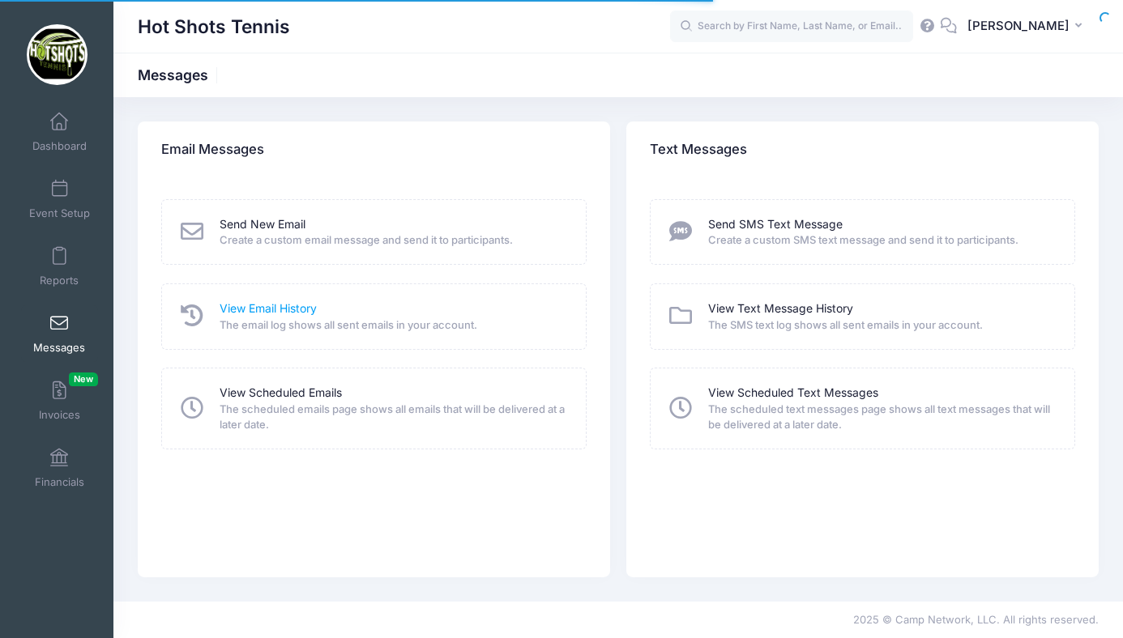
click at [269, 306] on link "View Email History" at bounding box center [268, 309] width 97 height 17
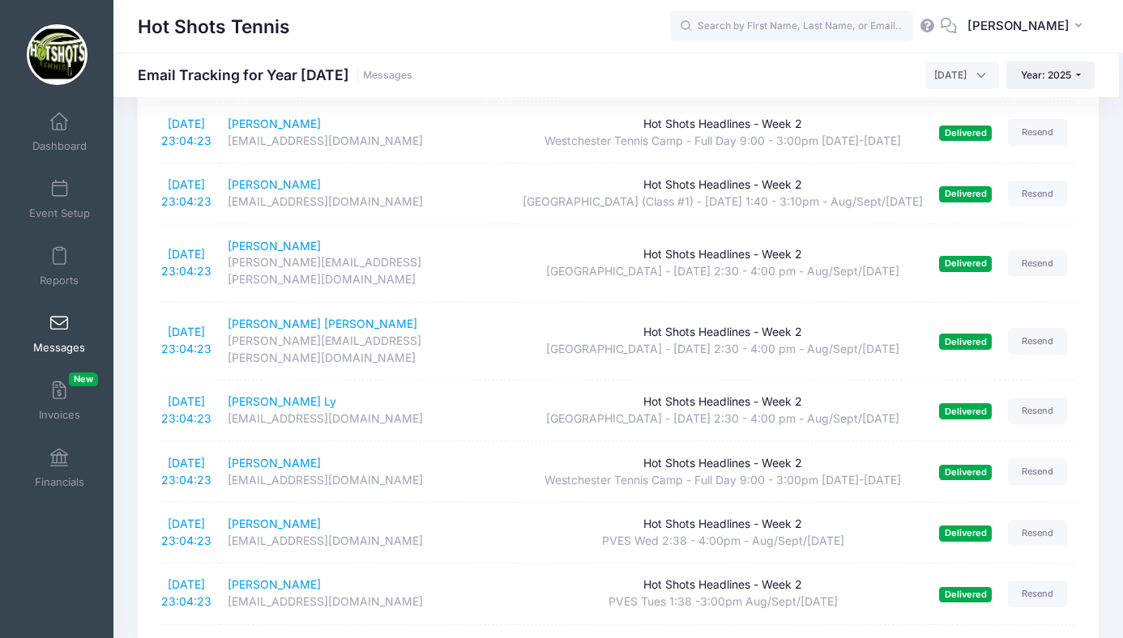
scroll to position [2863, 0]
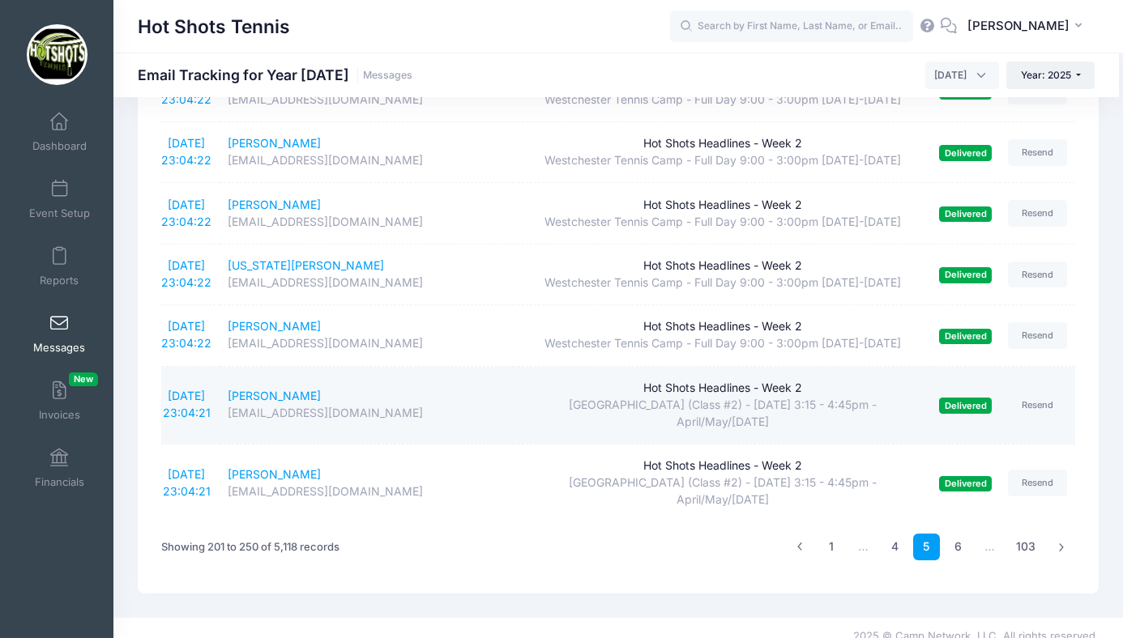
scroll to position [2931, 0]
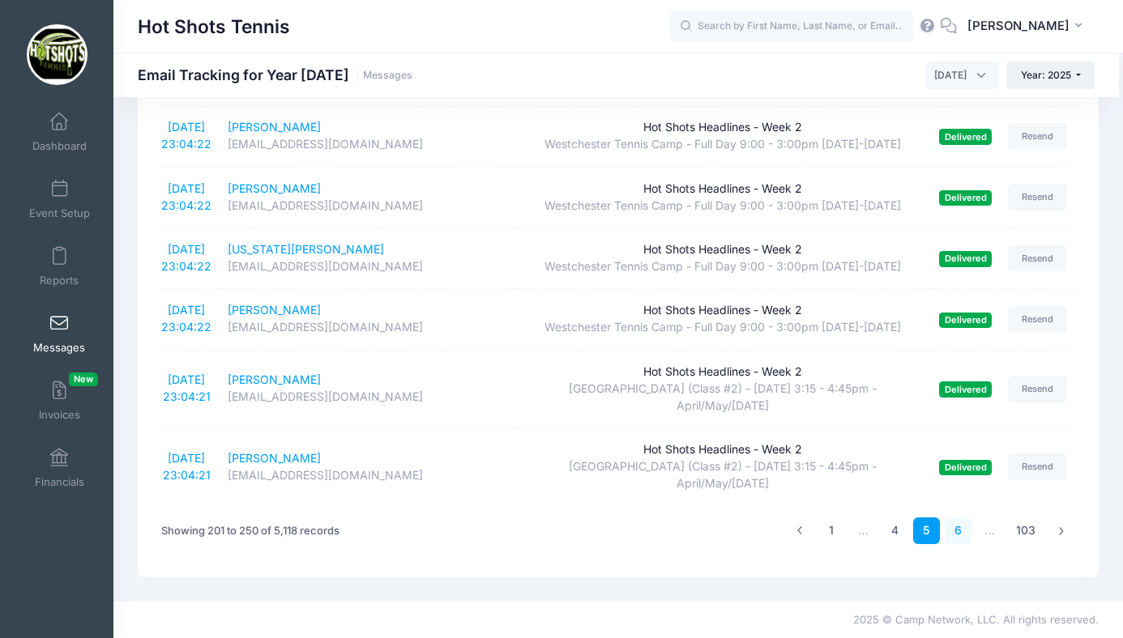
click at [960, 532] on link "6" at bounding box center [958, 531] width 27 height 27
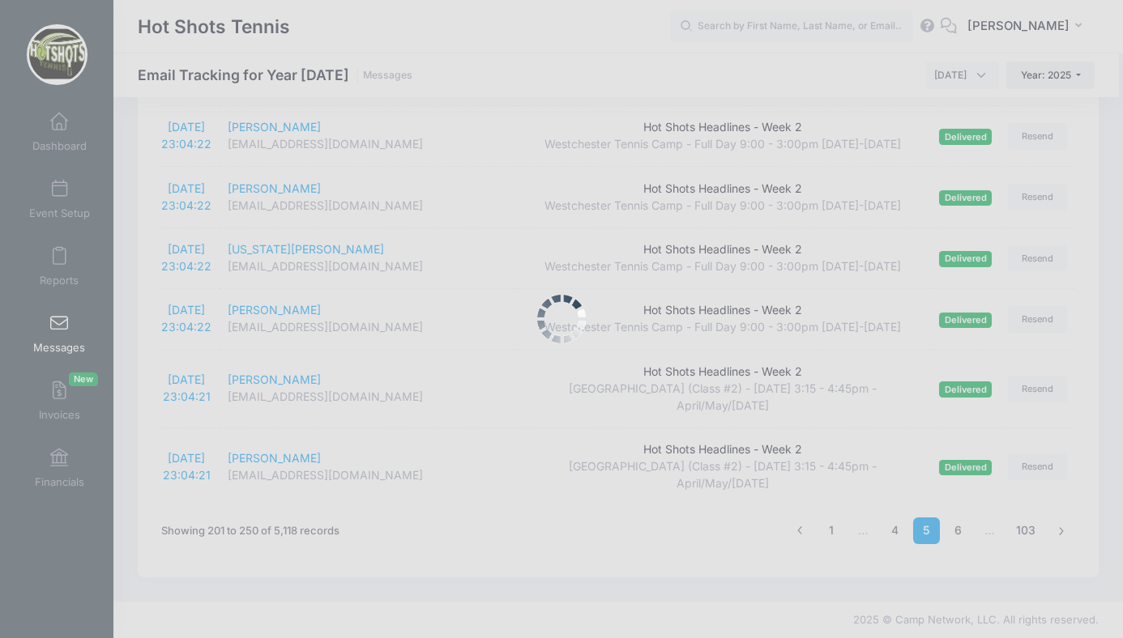
scroll to position [3458, 0]
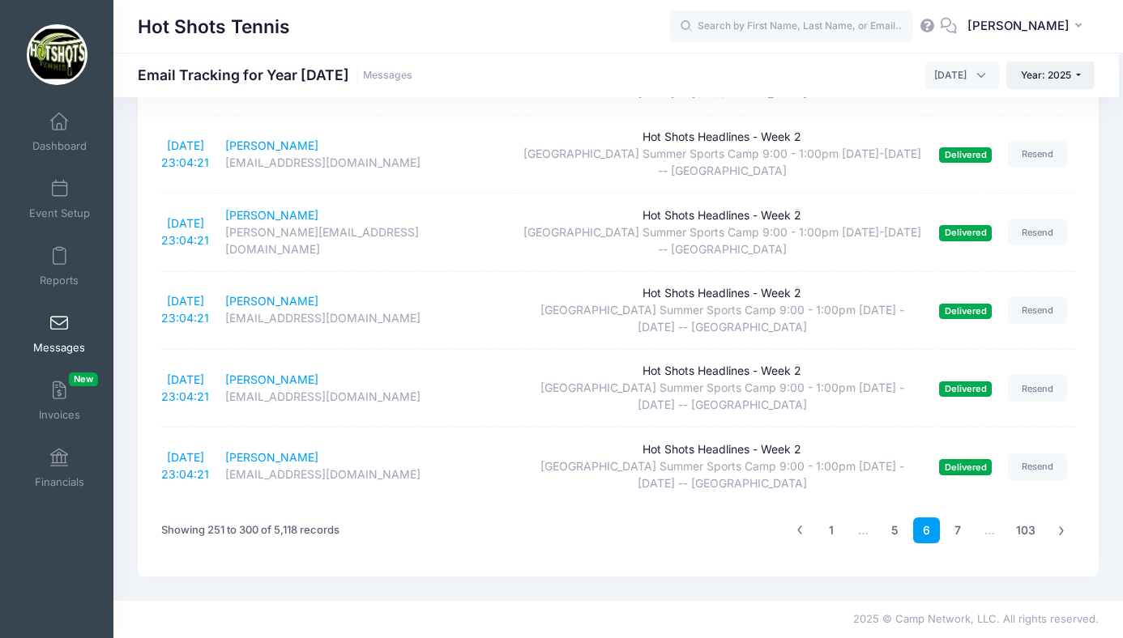
click at [957, 531] on link "7" at bounding box center [958, 531] width 27 height 27
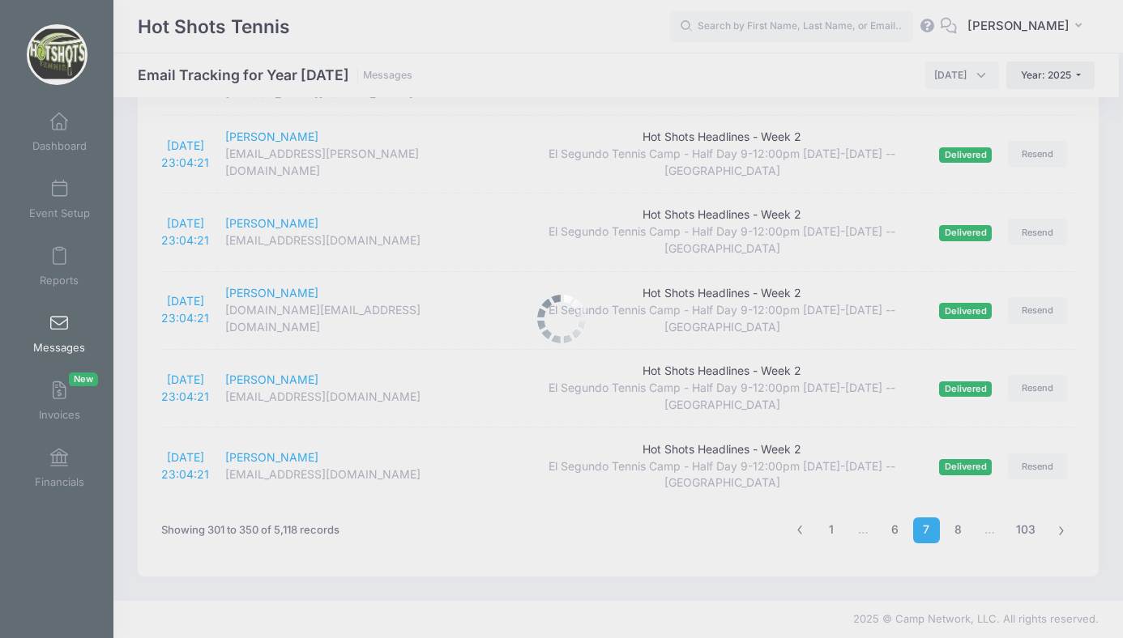
scroll to position [3152, 0]
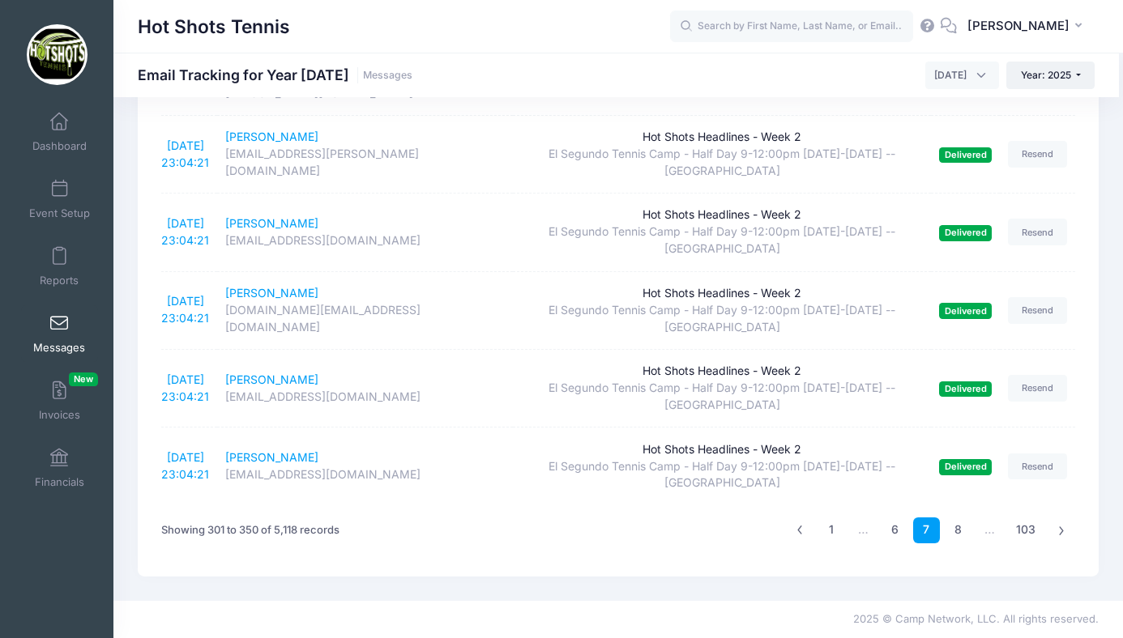
click at [957, 531] on link "8" at bounding box center [958, 531] width 27 height 27
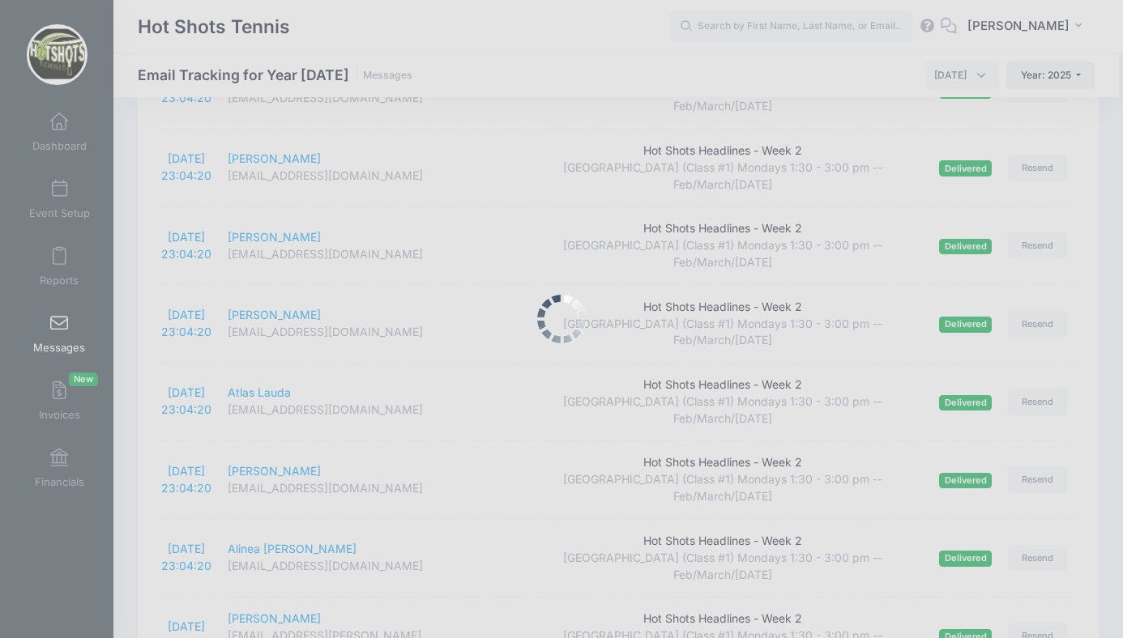
scroll to position [3339, 0]
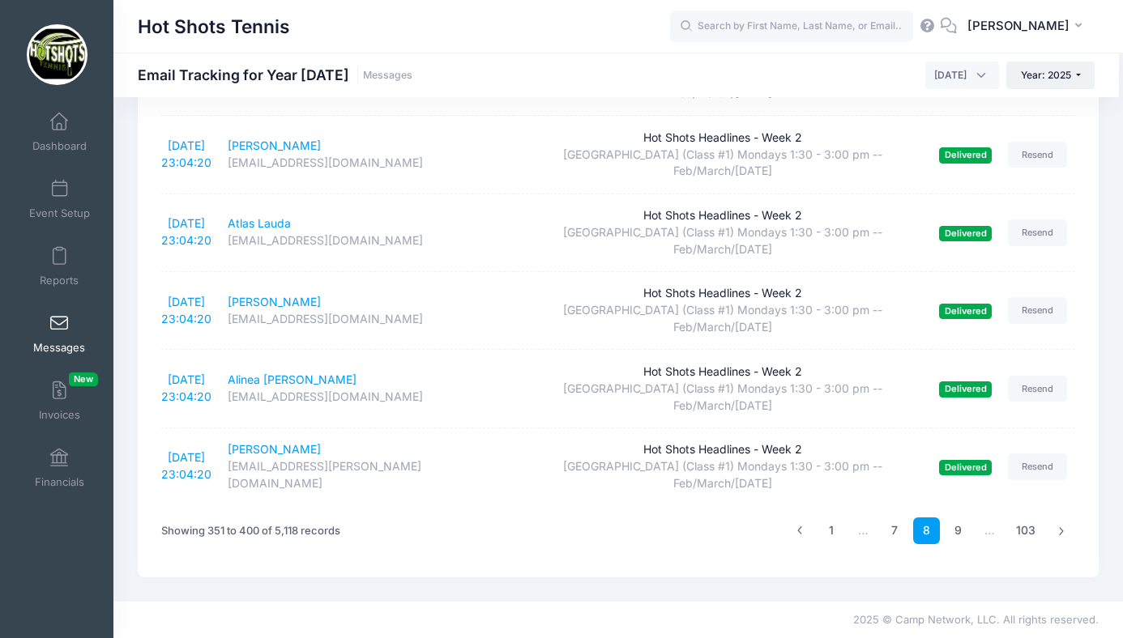
click at [958, 529] on link "9" at bounding box center [958, 531] width 27 height 27
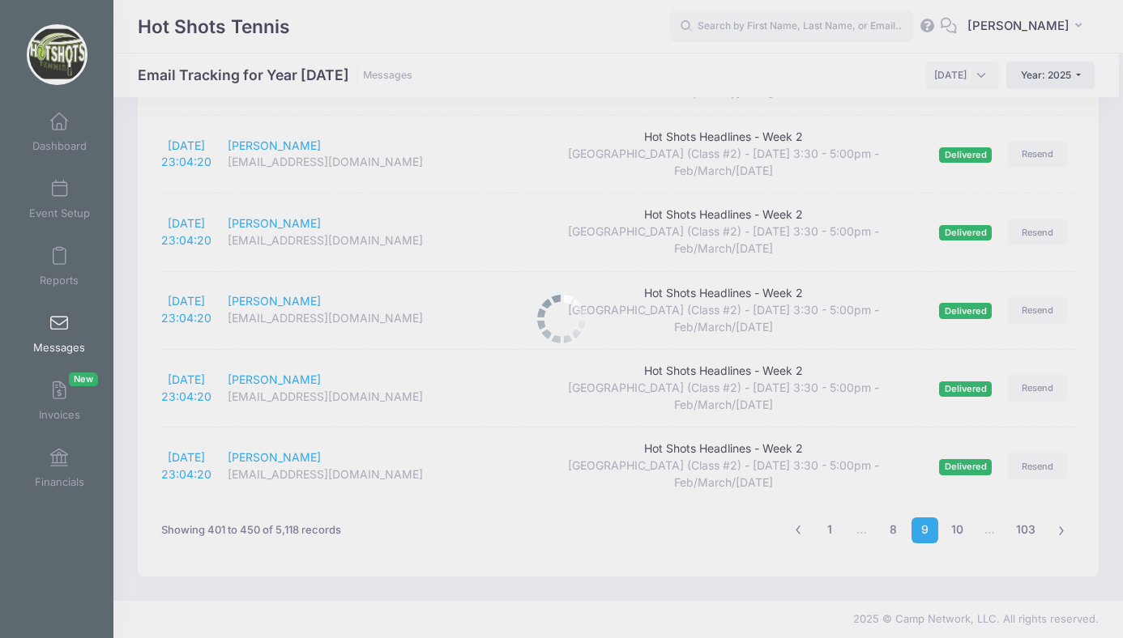
scroll to position [3610, 0]
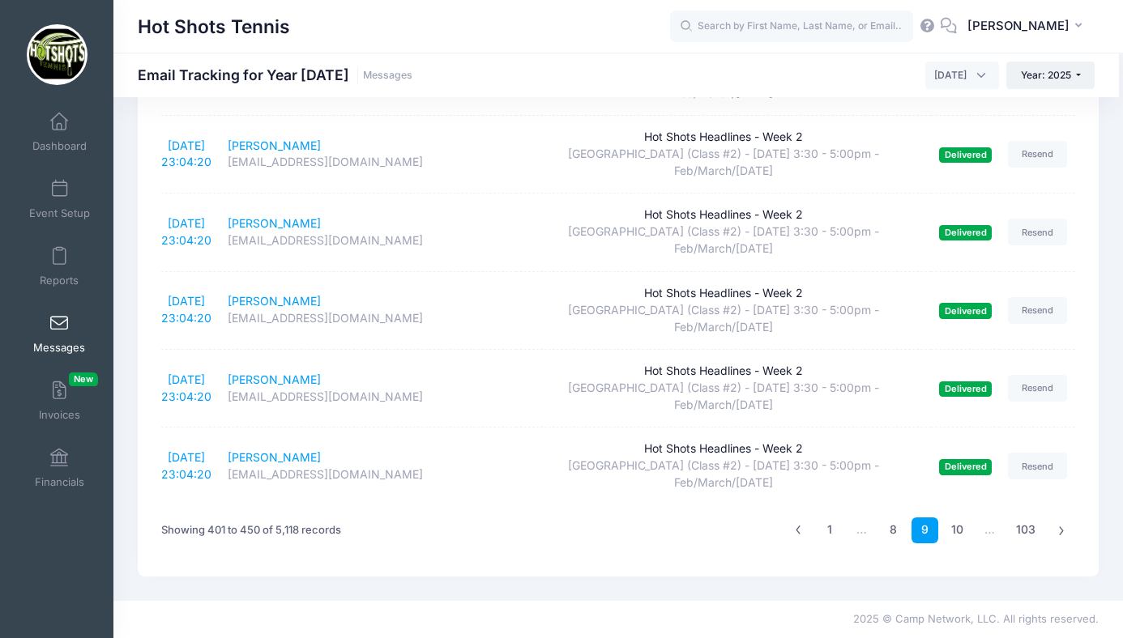
click at [958, 528] on link "10" at bounding box center [957, 531] width 28 height 27
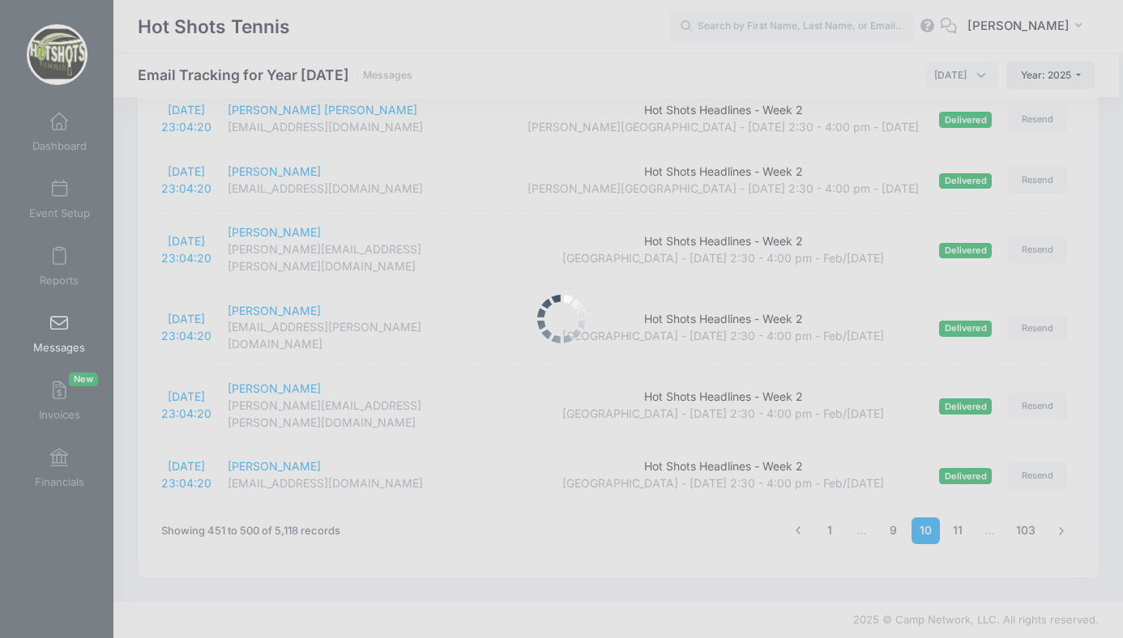
scroll to position [2931, 0]
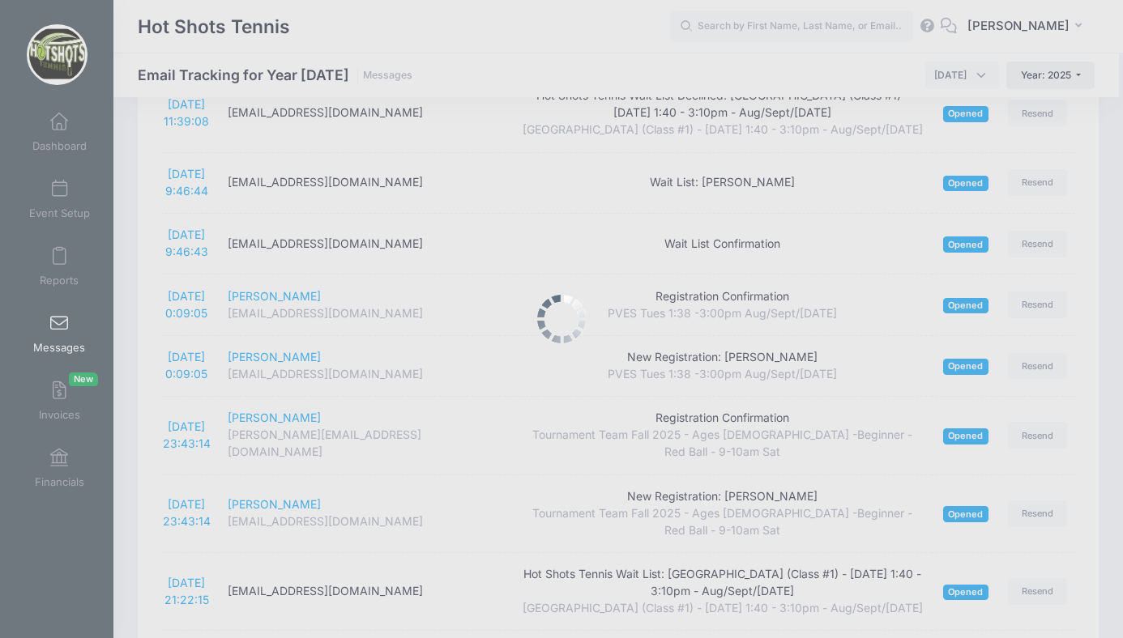
scroll to position [2939, 0]
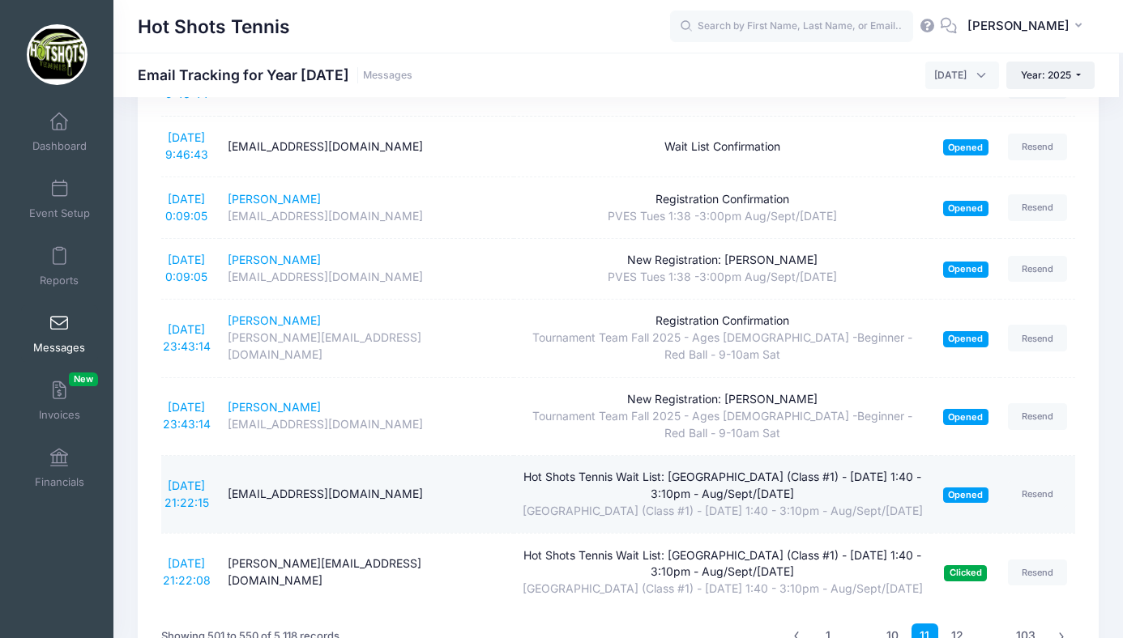
scroll to position [3033, 0]
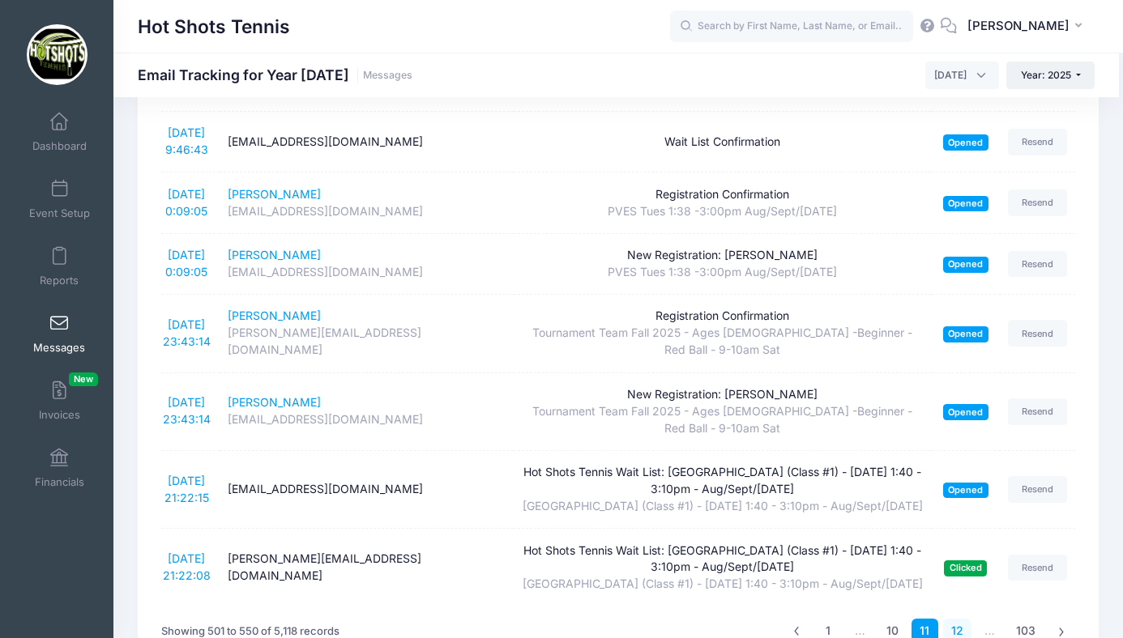
click at [956, 619] on link "12" at bounding box center [957, 632] width 28 height 27
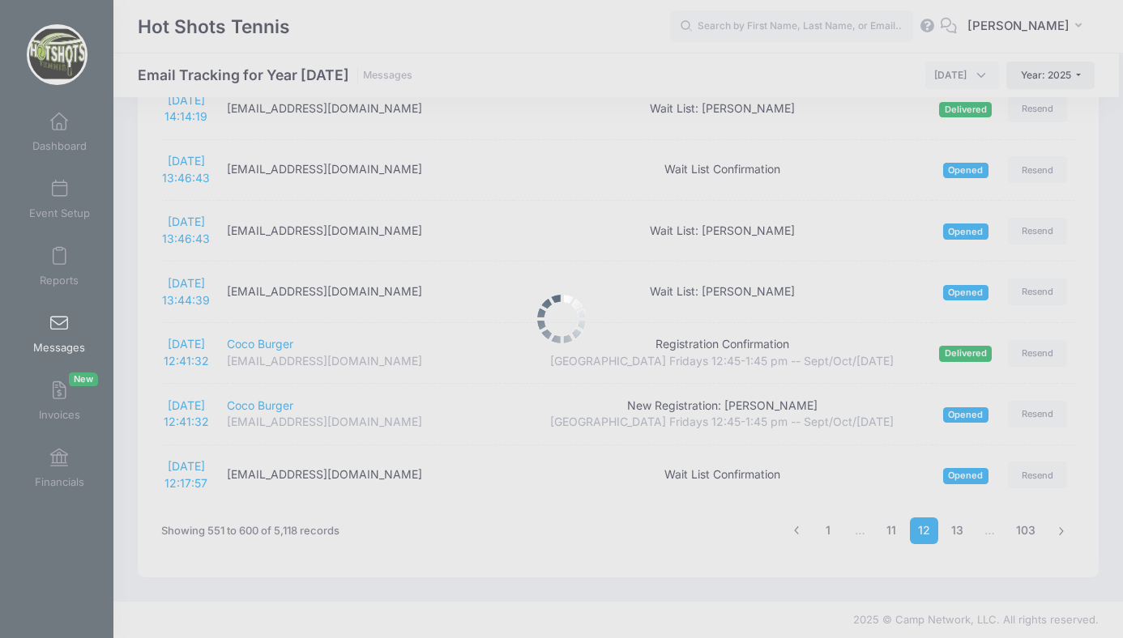
scroll to position [2914, 0]
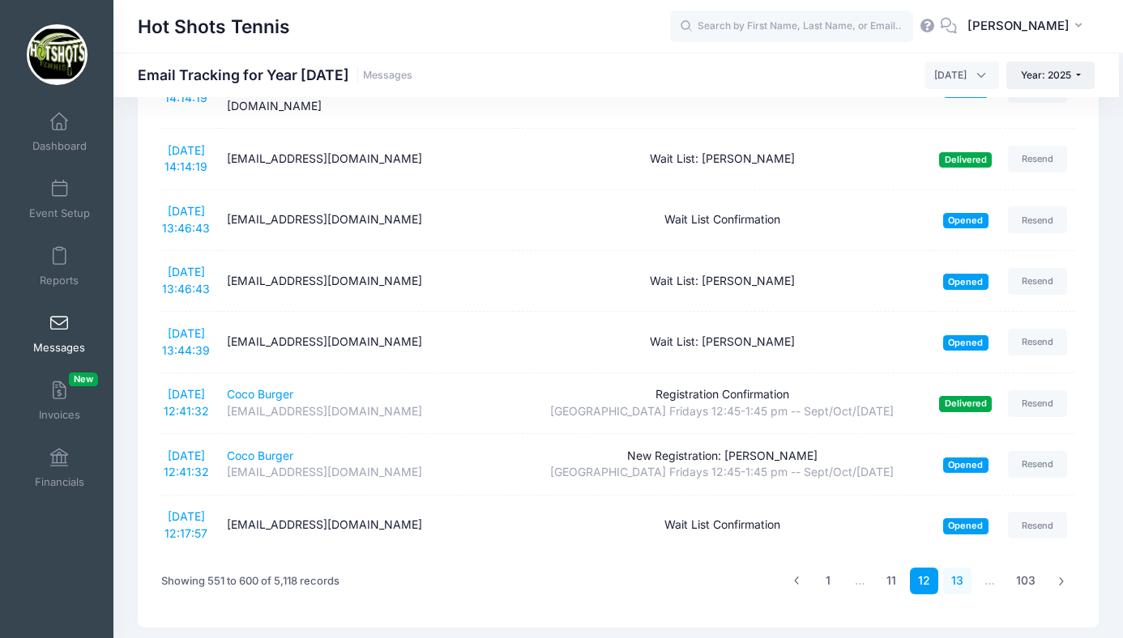
click at [958, 568] on link "13" at bounding box center [957, 581] width 28 height 27
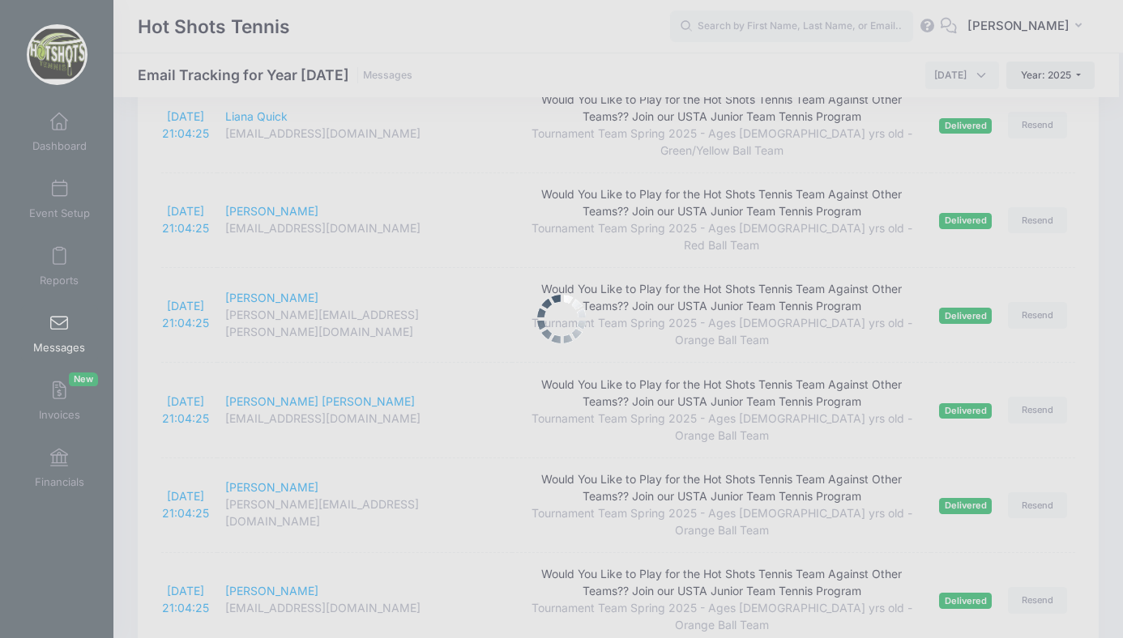
scroll to position [3729, 0]
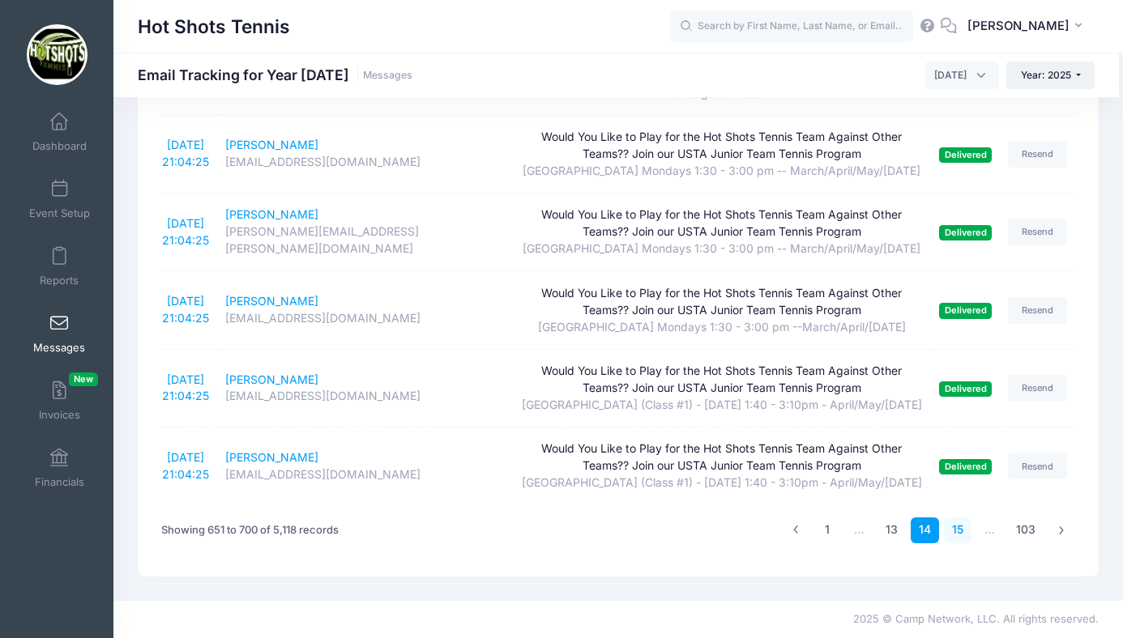
click at [959, 526] on link "15" at bounding box center [958, 531] width 28 height 27
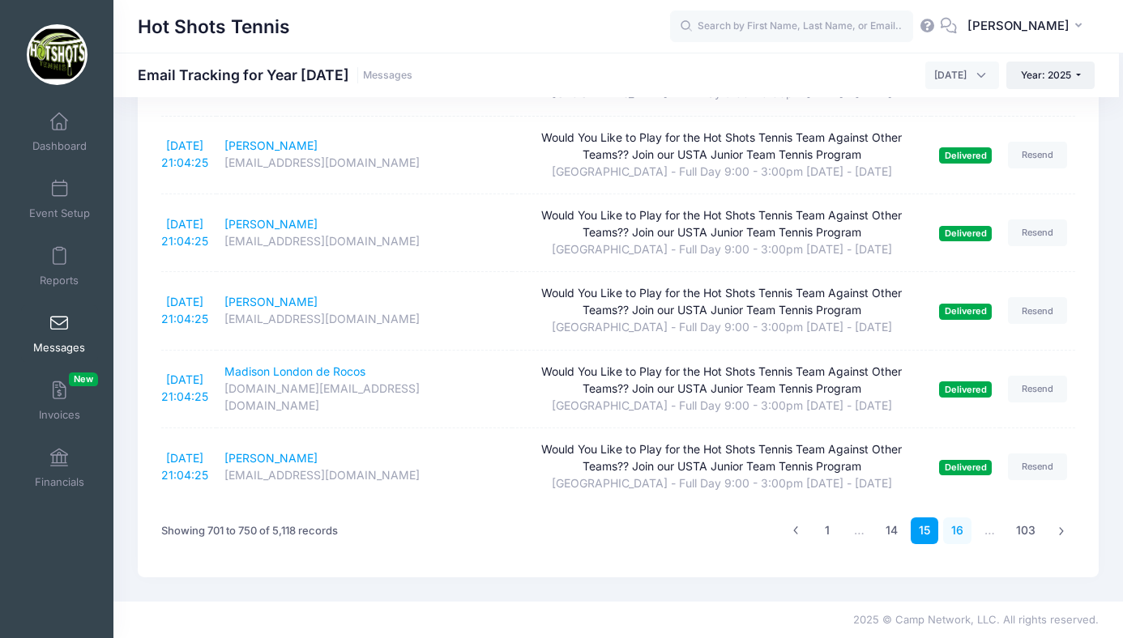
click at [955, 544] on link "16" at bounding box center [957, 531] width 28 height 27
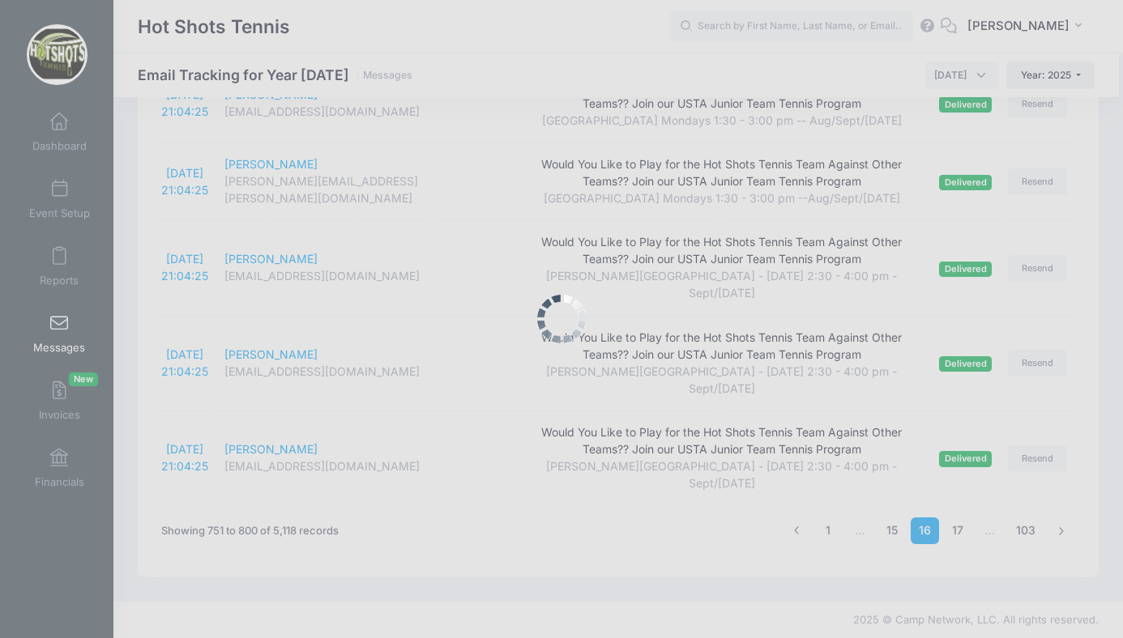
scroll to position [3866, 0]
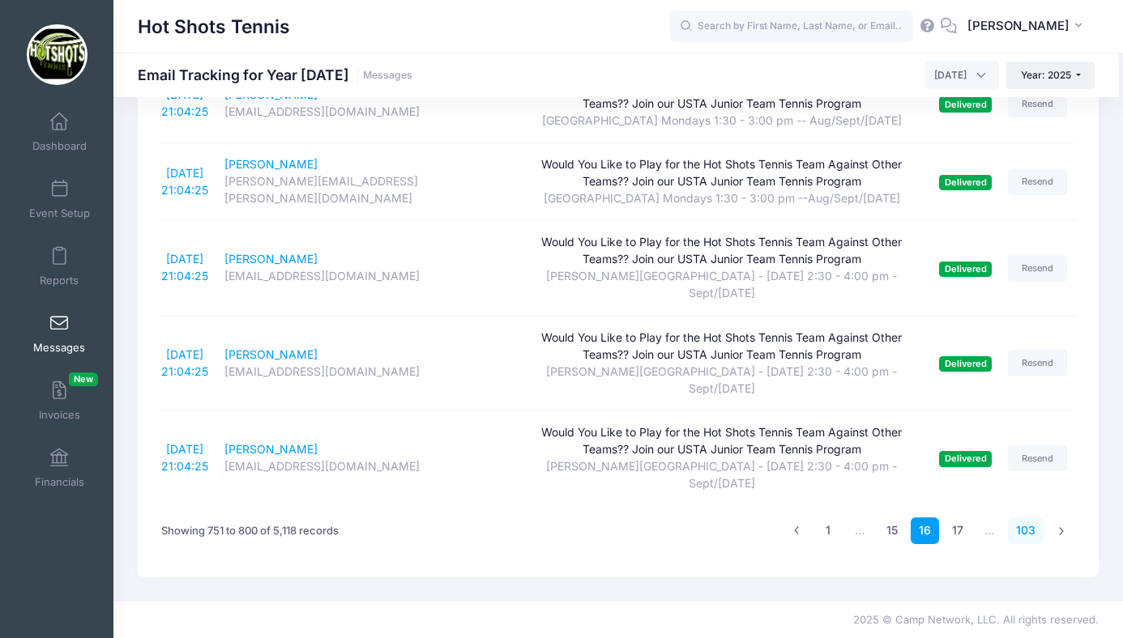
click at [1023, 527] on link "103" at bounding box center [1026, 531] width 36 height 27
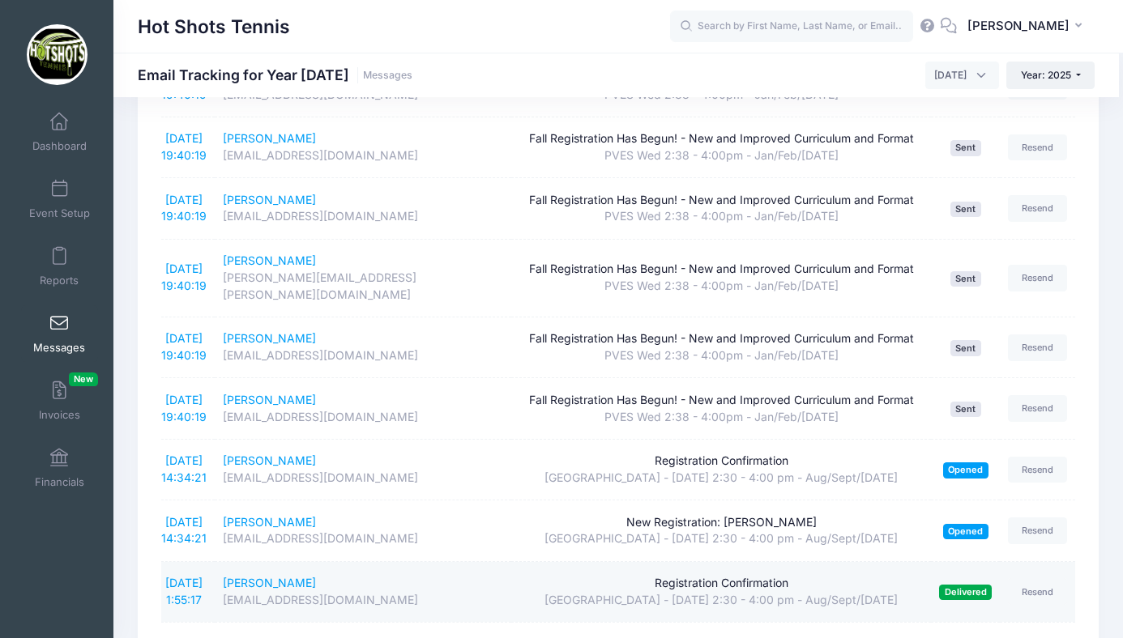
scroll to position [681, 0]
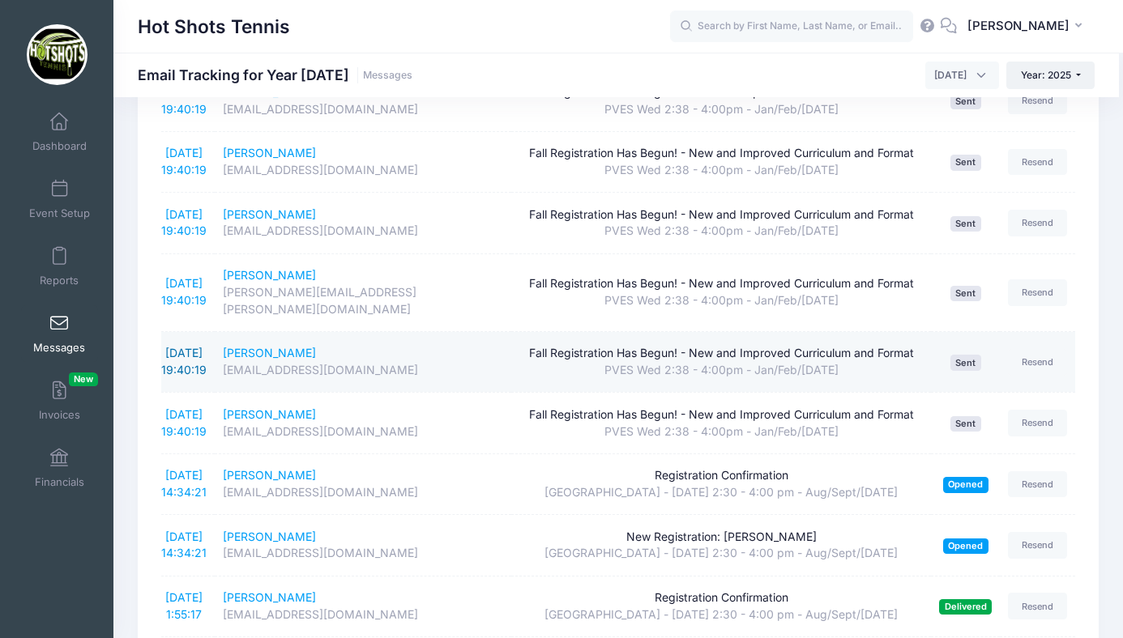
click at [188, 346] on link "8/1/2025 19:40:19" at bounding box center [183, 361] width 45 height 31
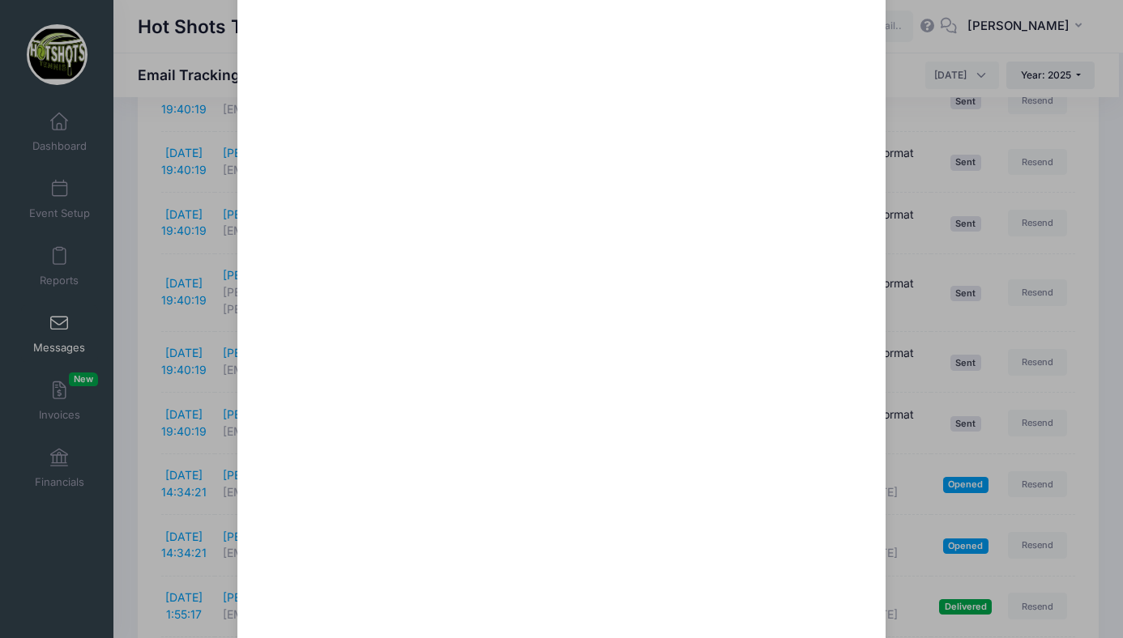
scroll to position [0, 0]
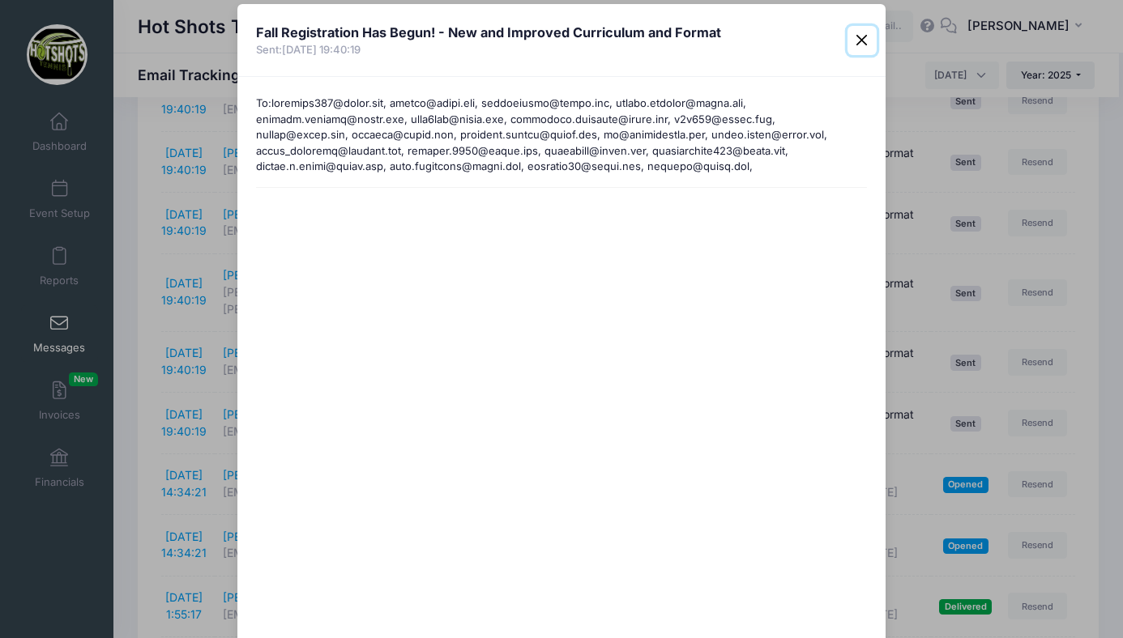
click at [863, 28] on button "Close" at bounding box center [861, 40] width 29 height 29
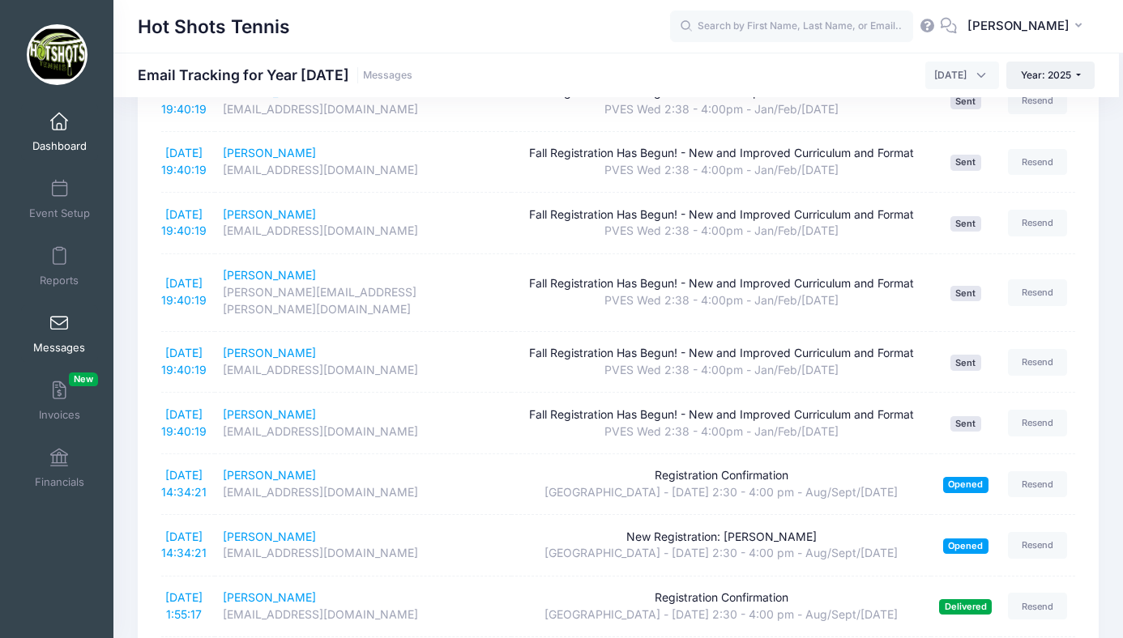
click at [59, 119] on span at bounding box center [59, 122] width 0 height 18
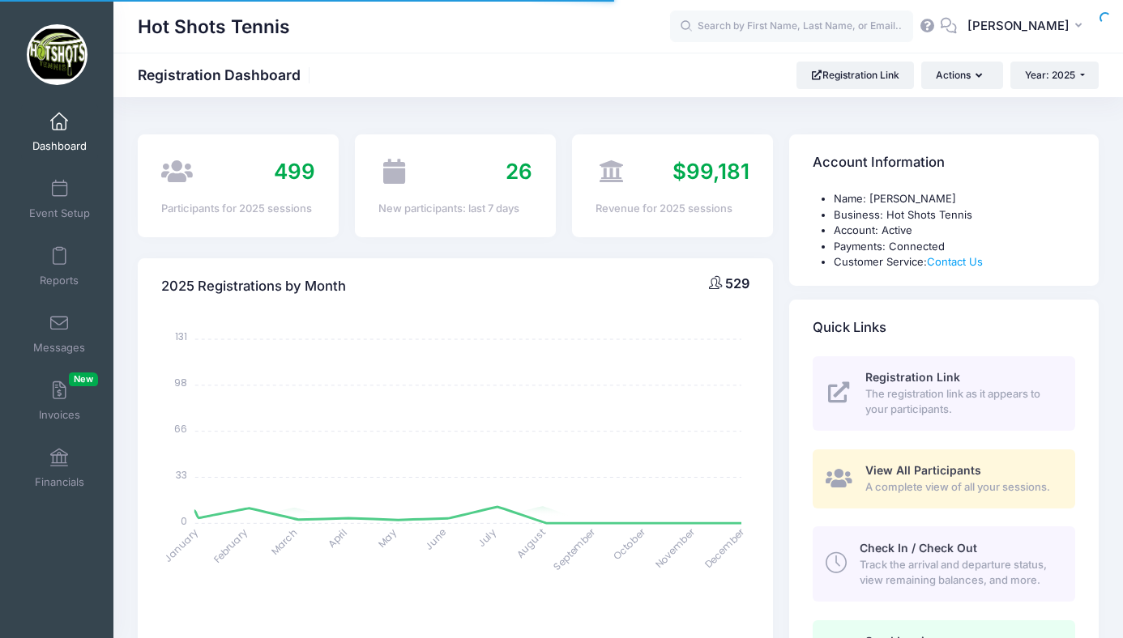
select select
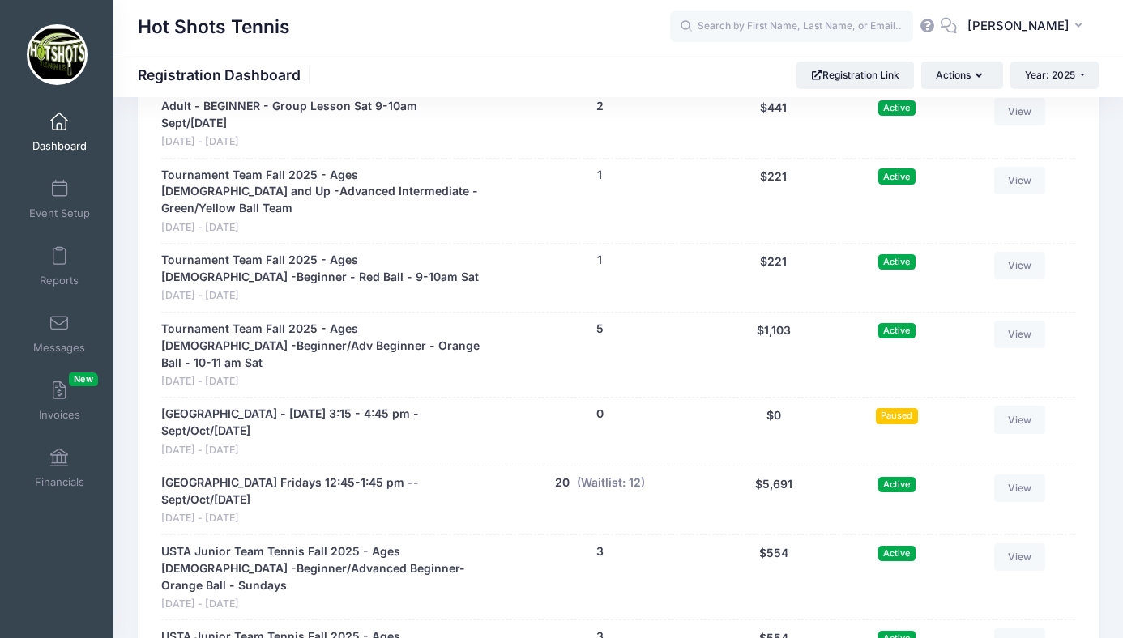
scroll to position [3841, 0]
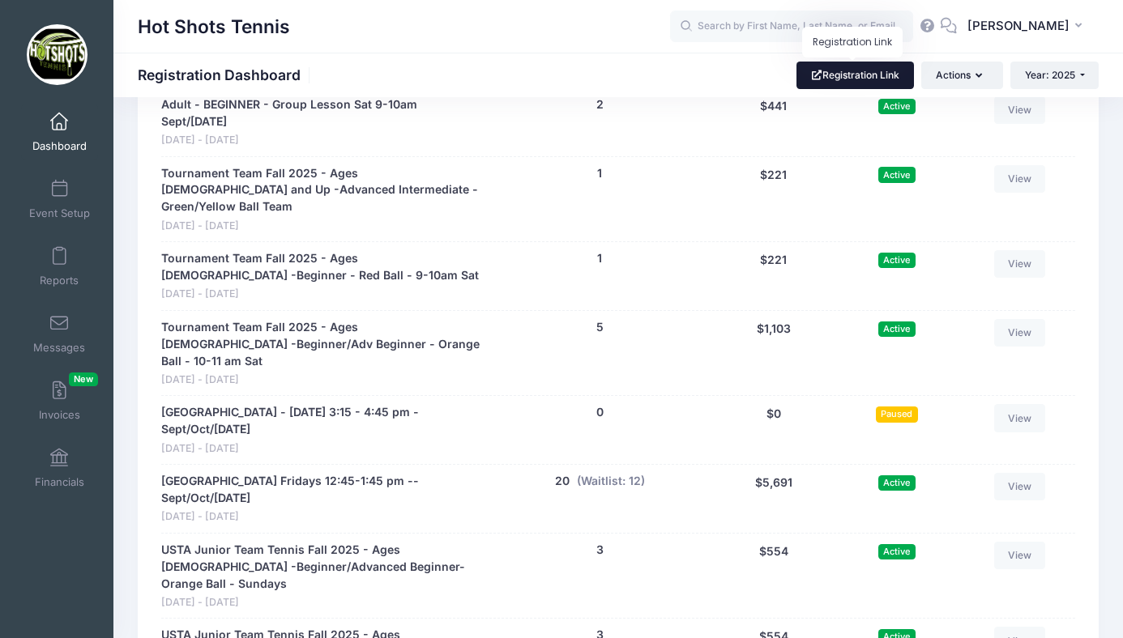
click at [856, 80] on link "Registration Link" at bounding box center [854, 76] width 117 height 28
click at [63, 206] on link "Event Setup" at bounding box center [59, 199] width 77 height 57
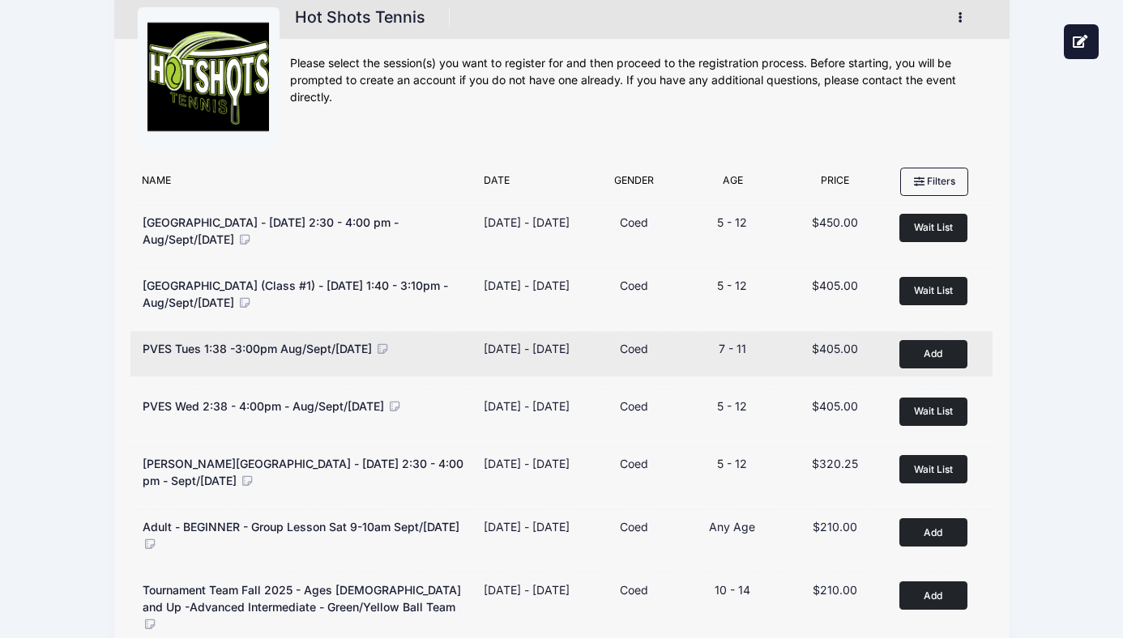
scroll to position [21, 0]
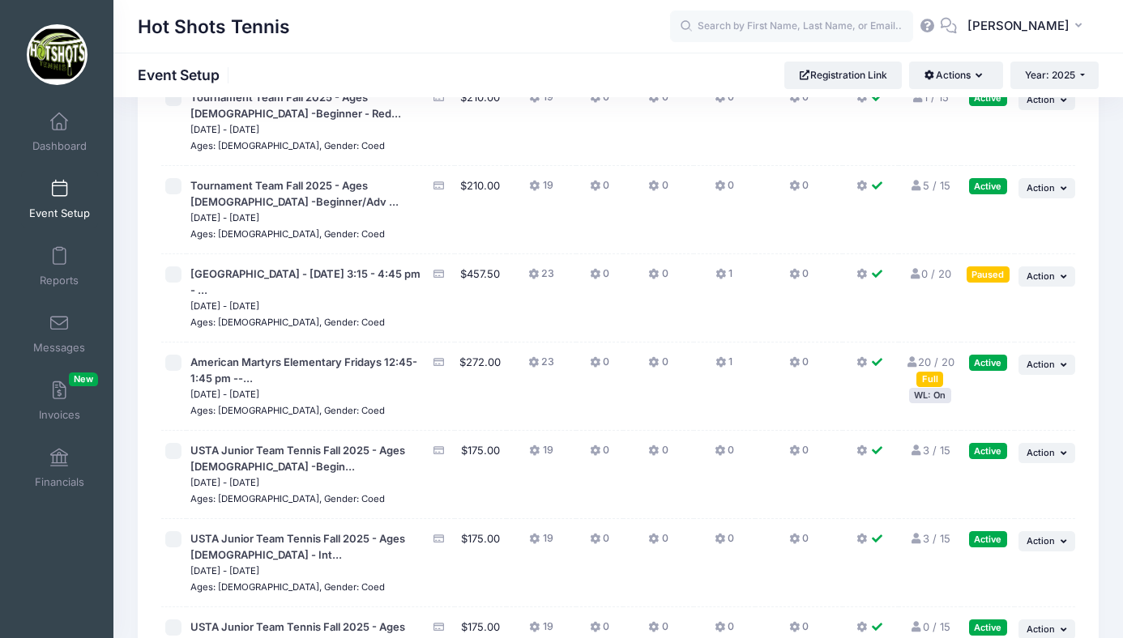
scroll to position [4207, 0]
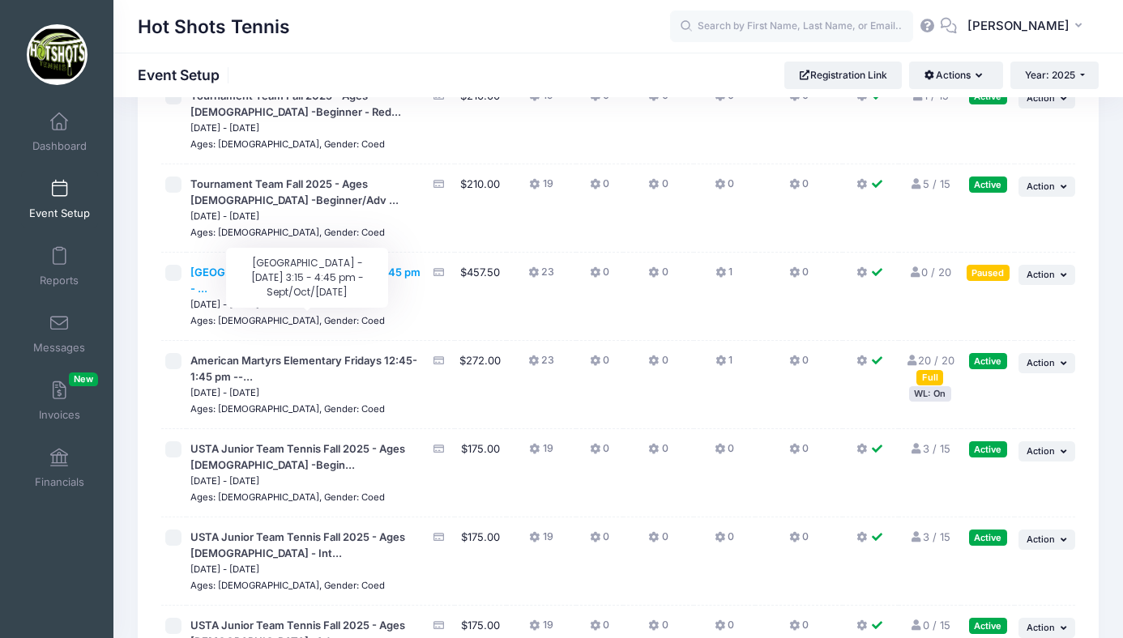
click at [303, 295] on span "[GEOGRAPHIC_DATA] - [DATE] 3:15 - 4:45 pm - ..." at bounding box center [305, 280] width 230 height 29
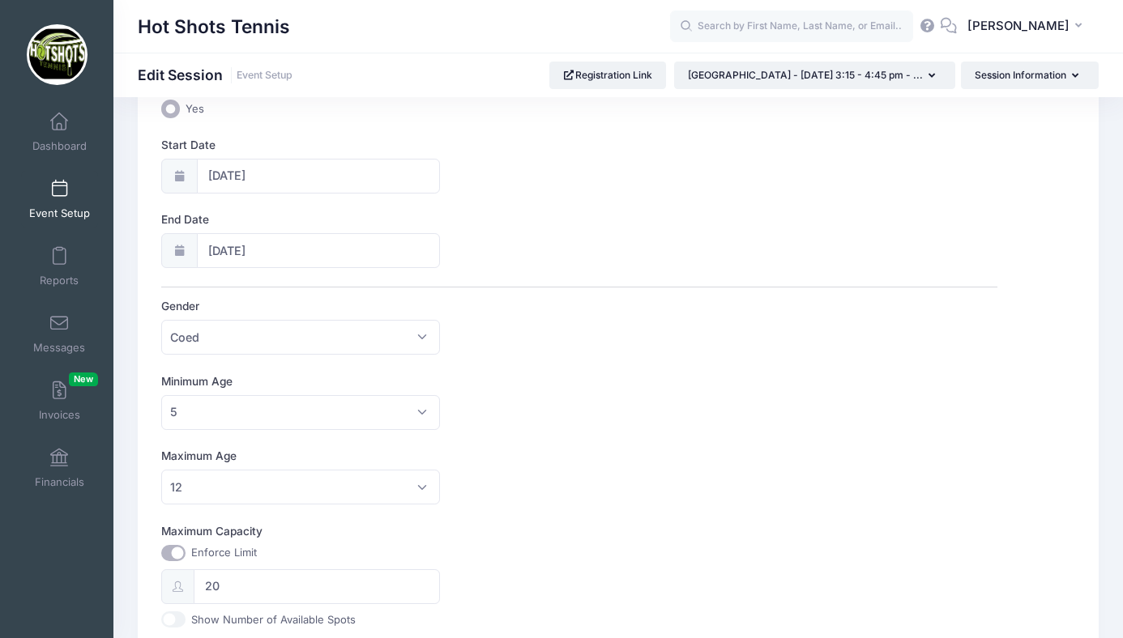
scroll to position [218, 0]
click at [294, 479] on span "12" at bounding box center [300, 485] width 279 height 35
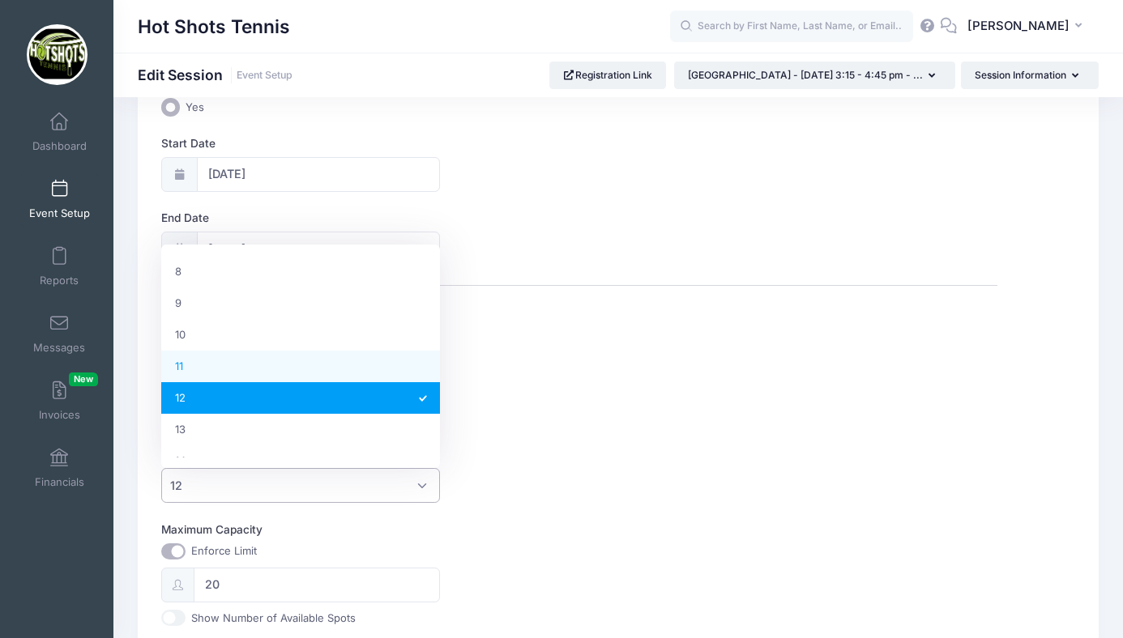
scroll to position [251, 0]
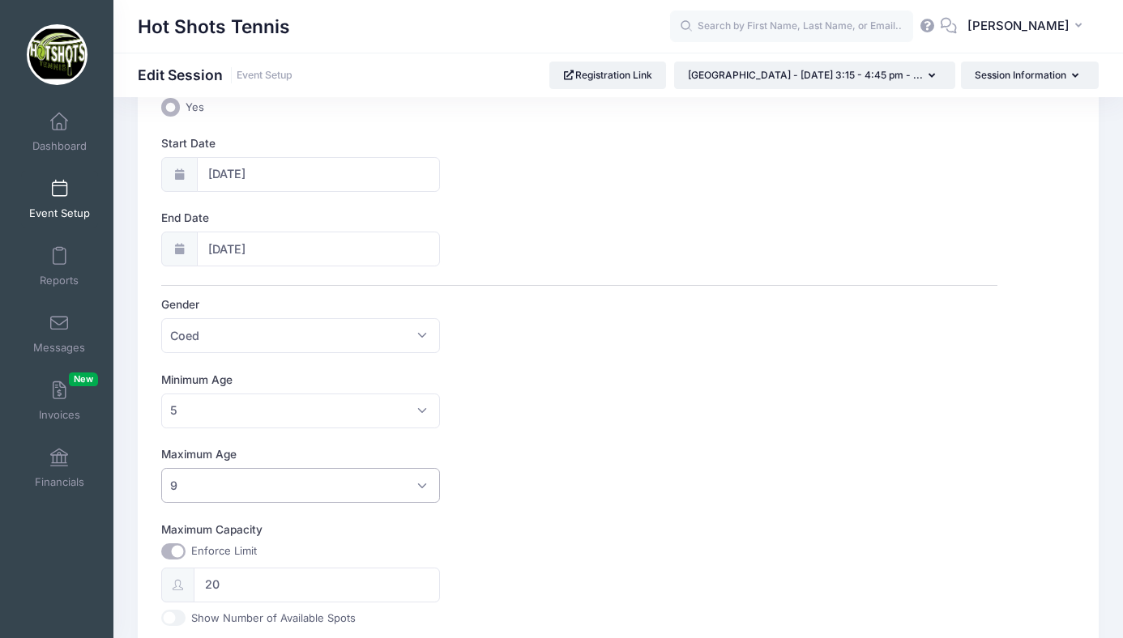
click at [292, 491] on span "9" at bounding box center [300, 485] width 279 height 35
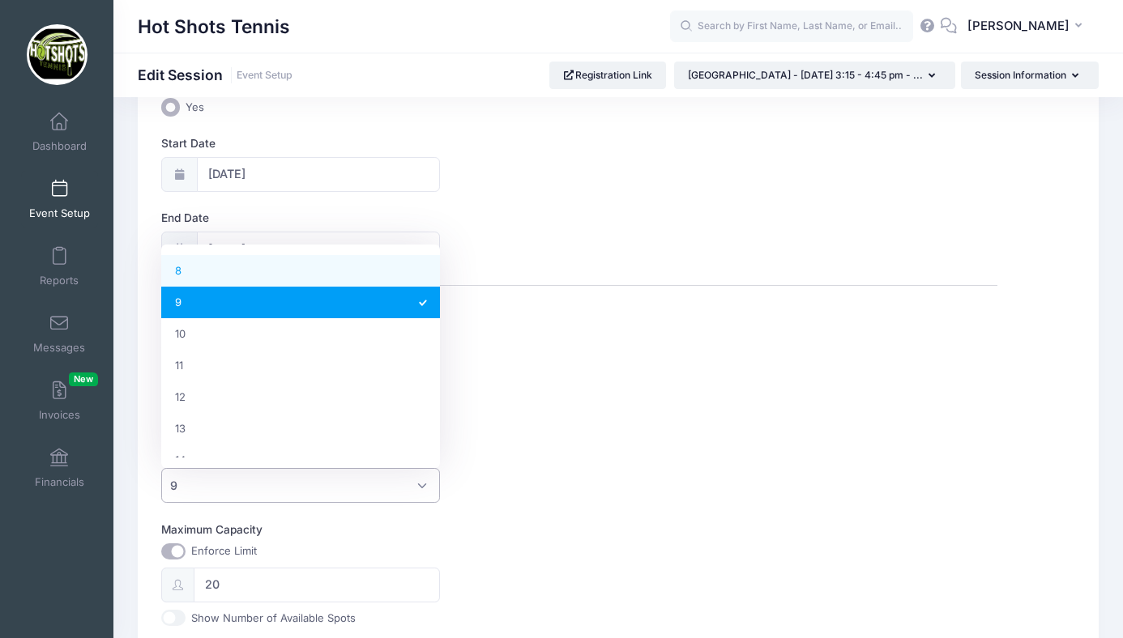
select select "8"
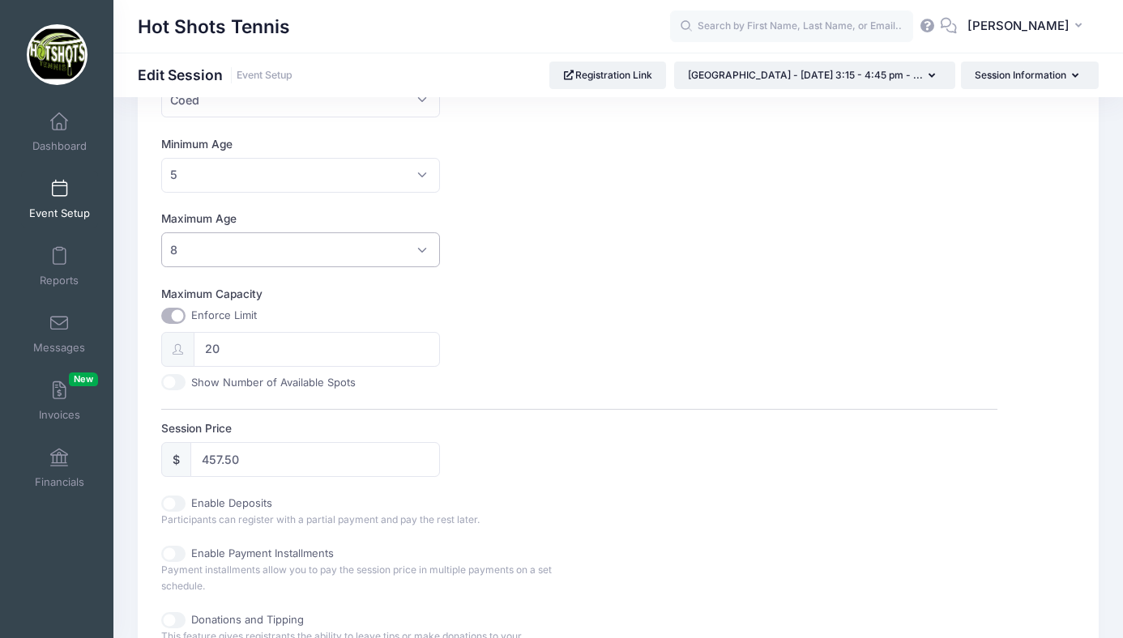
scroll to position [782, 0]
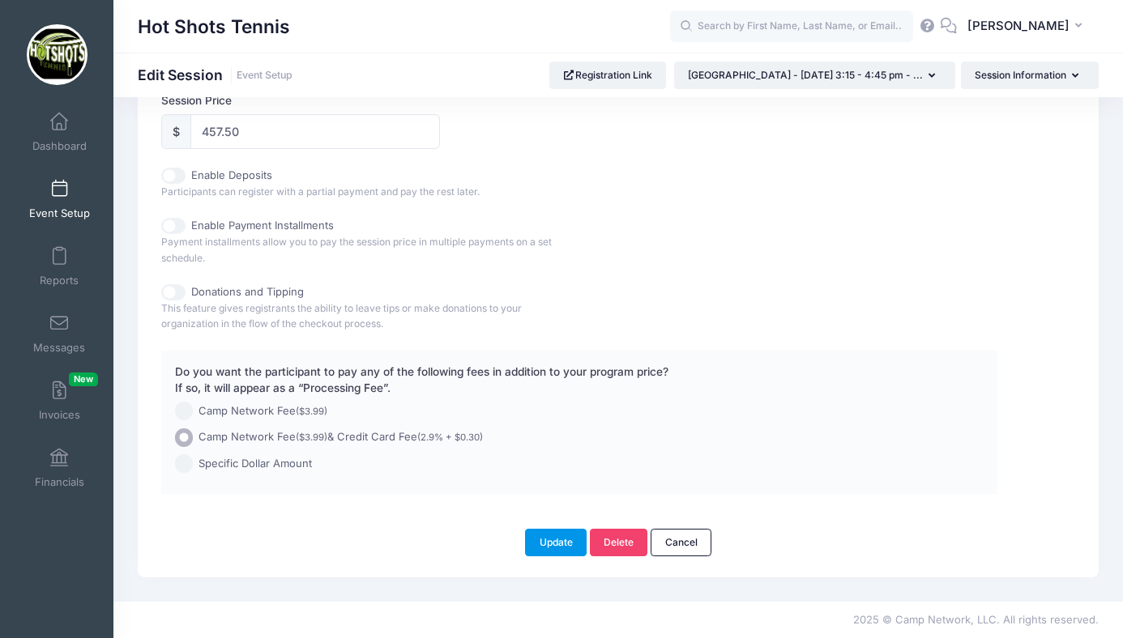
click at [553, 543] on button "Update" at bounding box center [556, 543] width 62 height 28
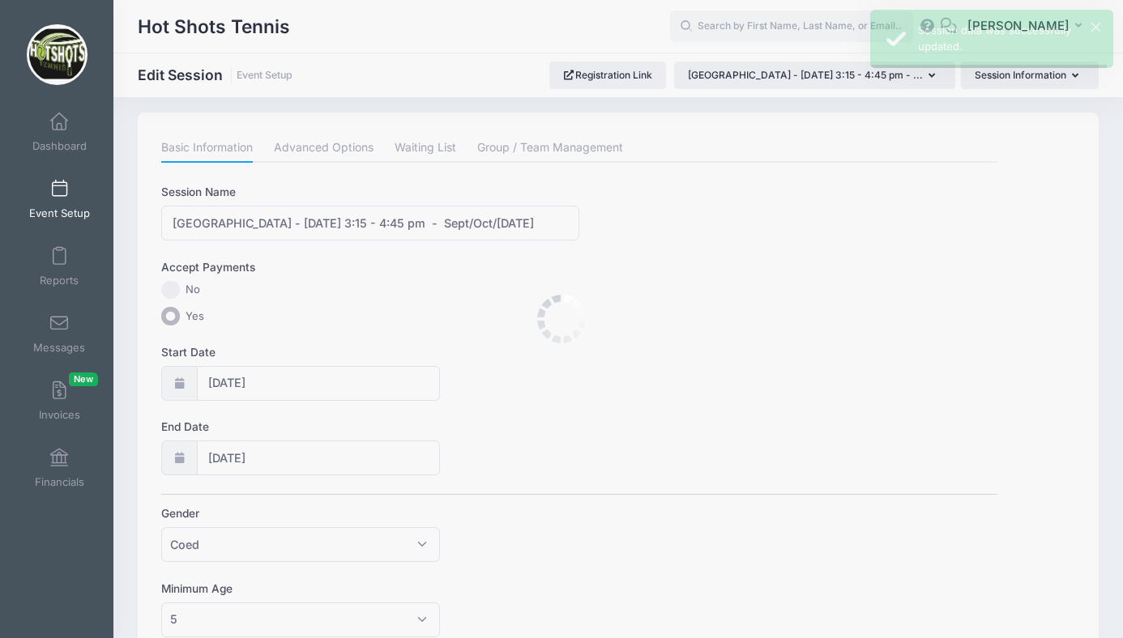
scroll to position [0, 0]
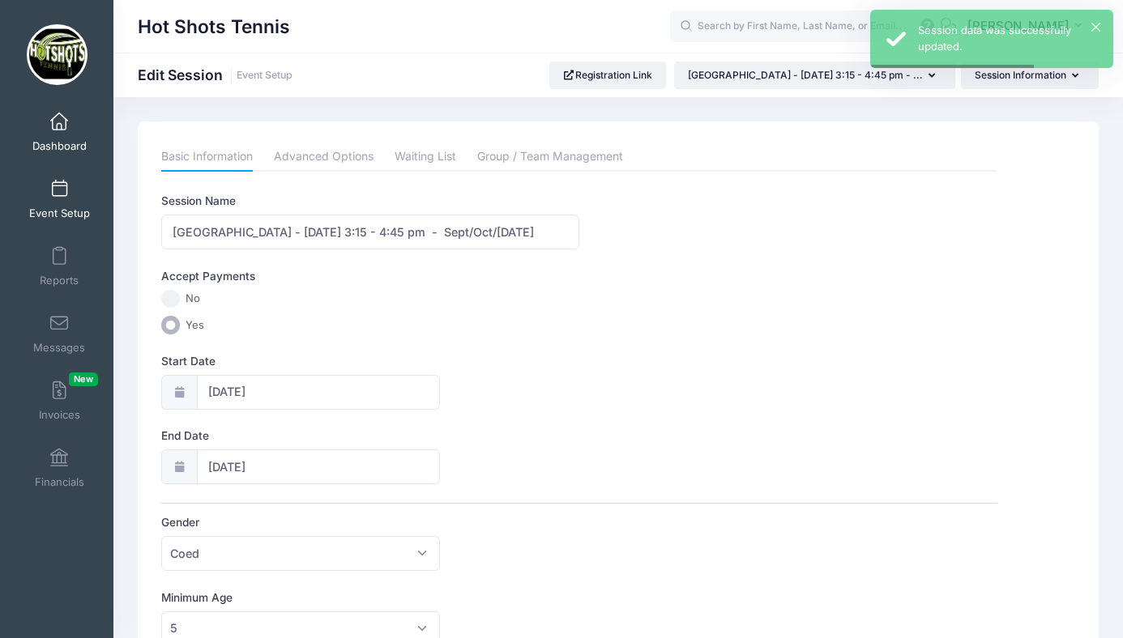
click at [60, 131] on link "Dashboard" at bounding box center [59, 132] width 77 height 57
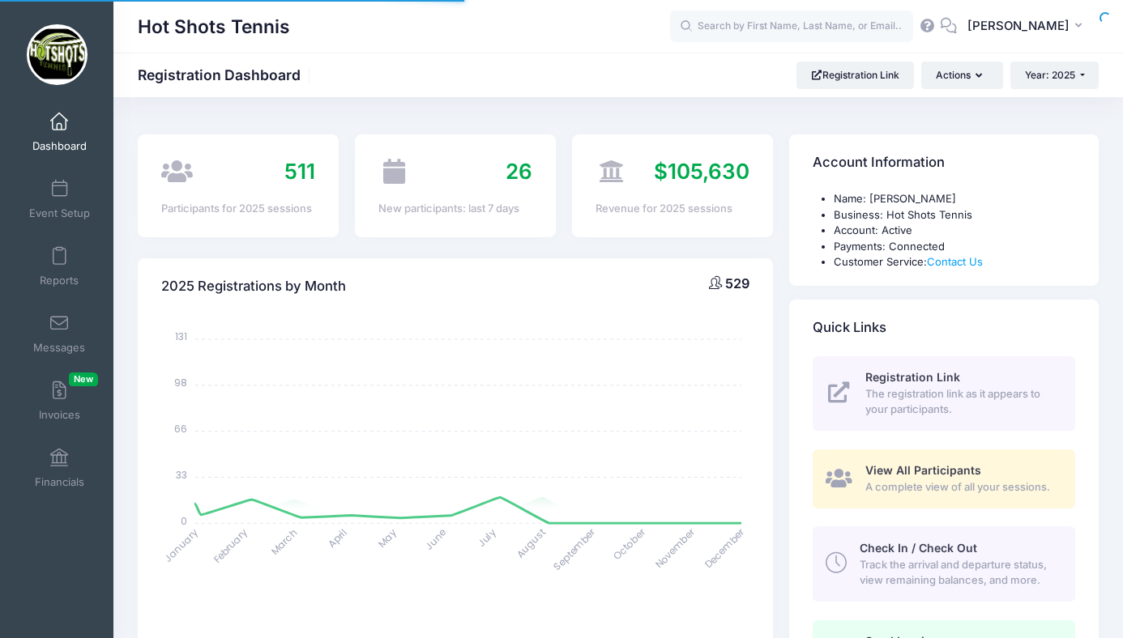
select select
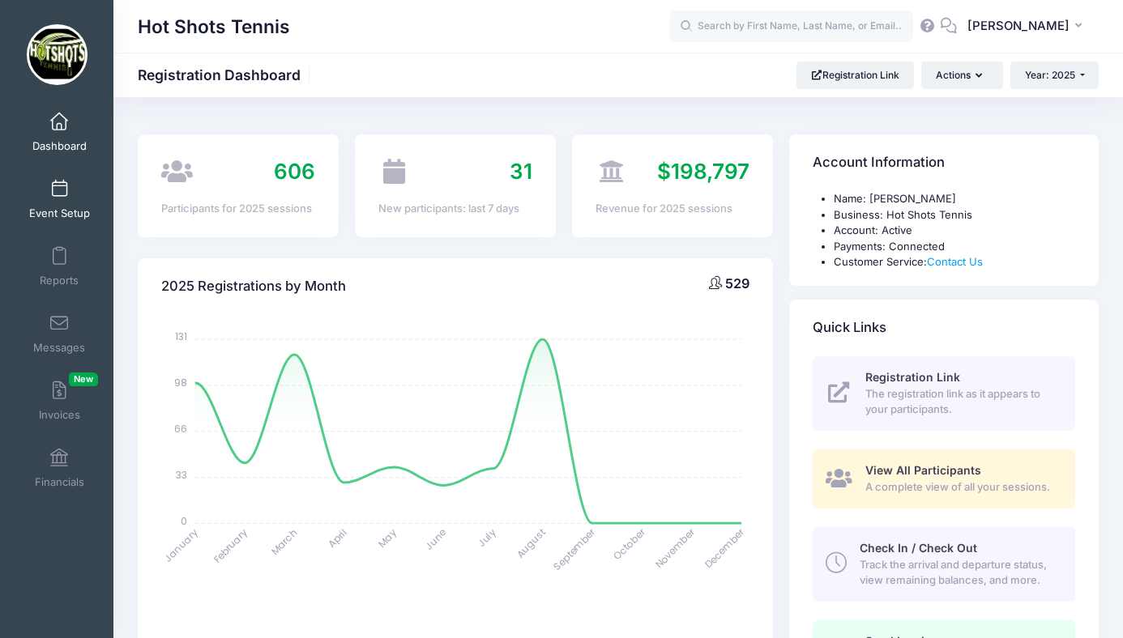
click at [59, 192] on span at bounding box center [59, 190] width 0 height 18
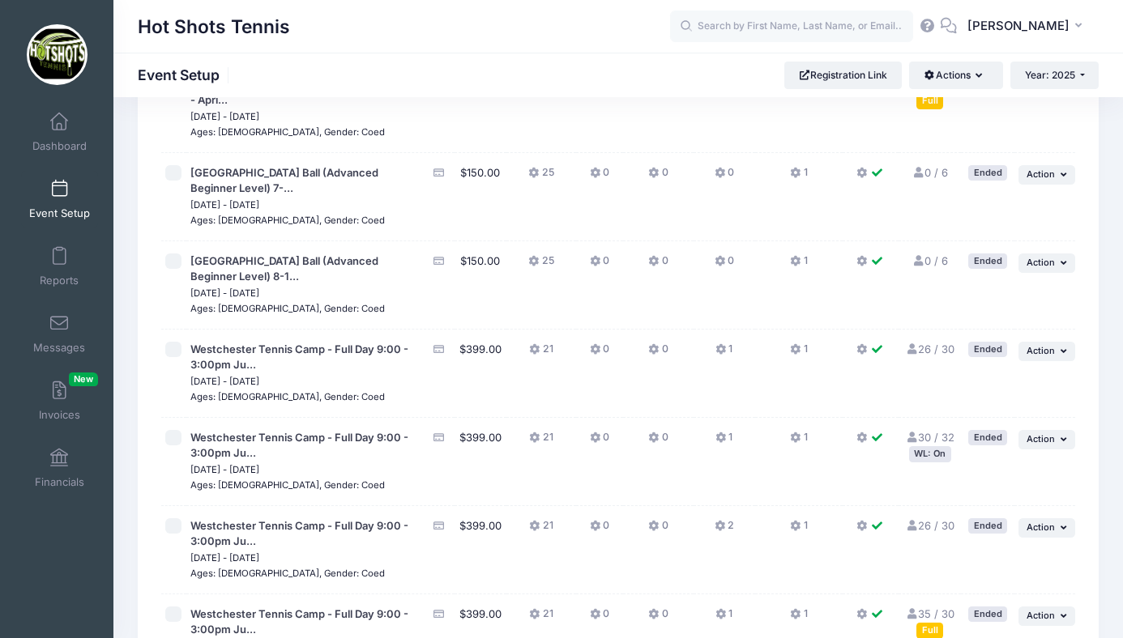
scroll to position [2662, 0]
